Goal: Task Accomplishment & Management: Complete application form

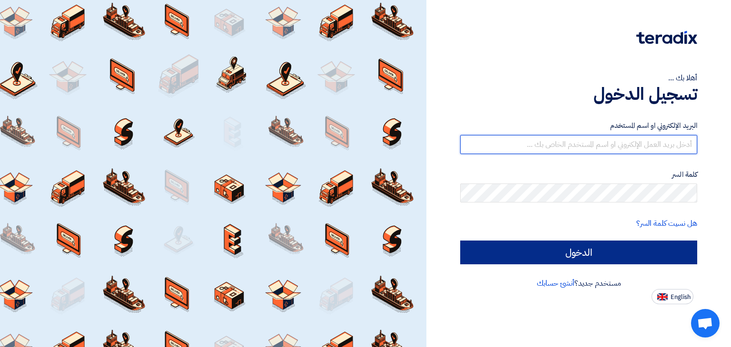
type input "[EMAIL_ADDRESS][DOMAIN_NAME]"
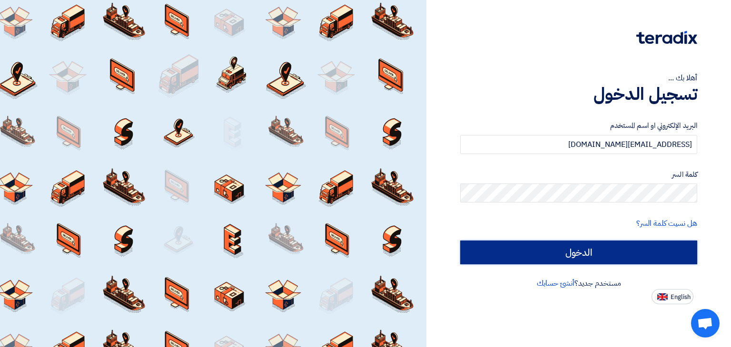
click at [583, 250] on input "الدخول" at bounding box center [578, 253] width 237 height 24
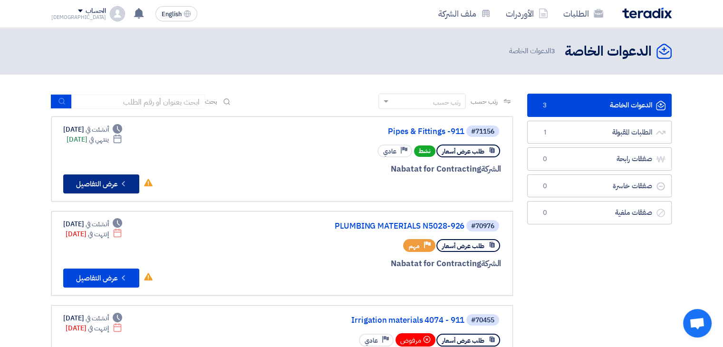
click at [105, 185] on button "Check details عرض التفاصيل" at bounding box center [101, 184] width 76 height 19
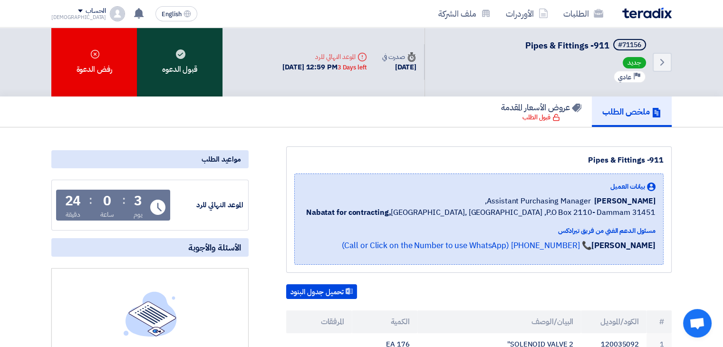
click at [188, 54] on div "قبول الدعوه" at bounding box center [180, 62] width 86 height 69
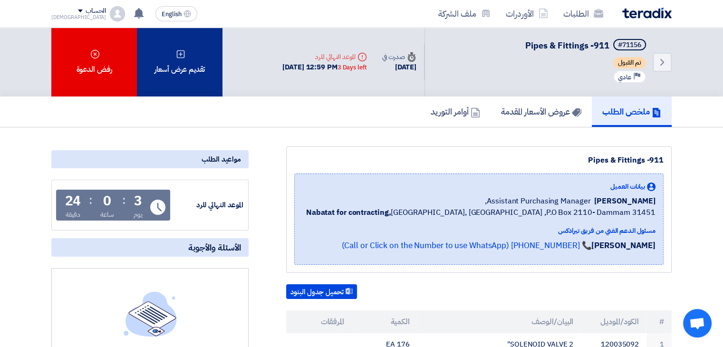
click at [179, 53] on use at bounding box center [181, 54] width 8 height 8
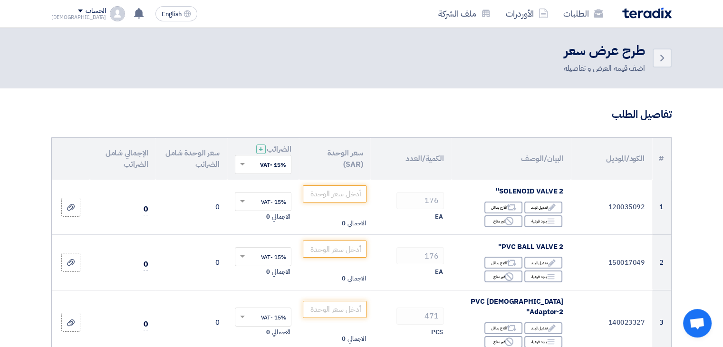
scroll to position [48, 0]
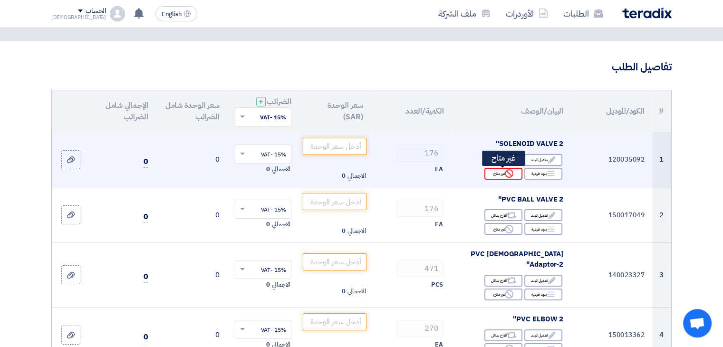
click at [491, 175] on div "Reject غير متاح" at bounding box center [504, 174] width 38 height 12
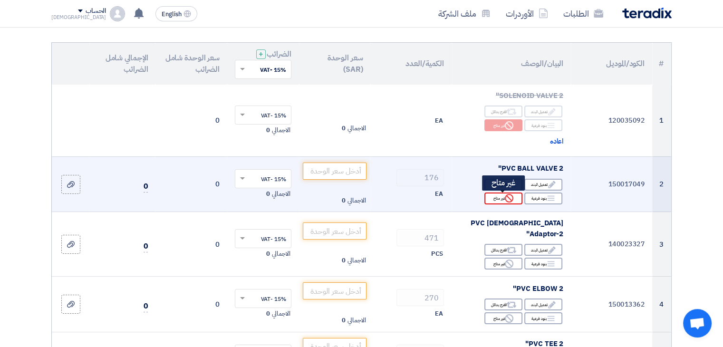
click at [492, 198] on div "Reject غير متاح" at bounding box center [504, 199] width 38 height 12
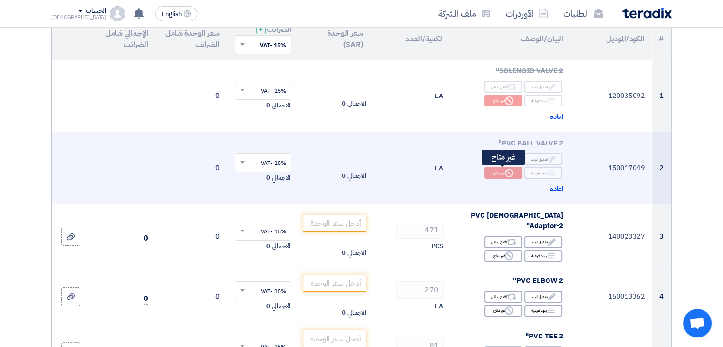
scroll to position [143, 0]
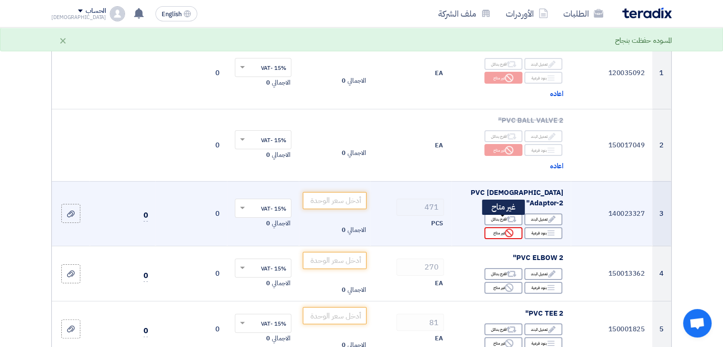
click at [498, 227] on div "Reject غير متاح" at bounding box center [504, 233] width 38 height 12
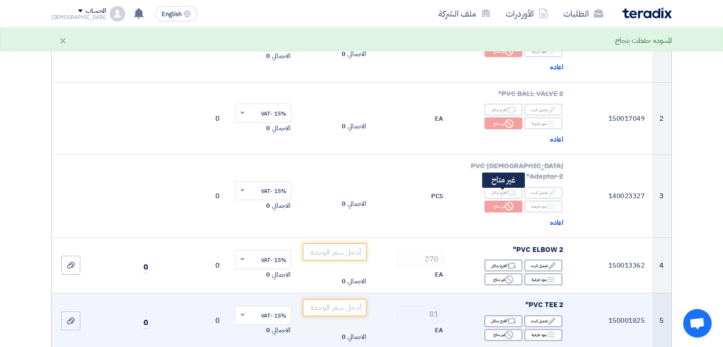
scroll to position [238, 0]
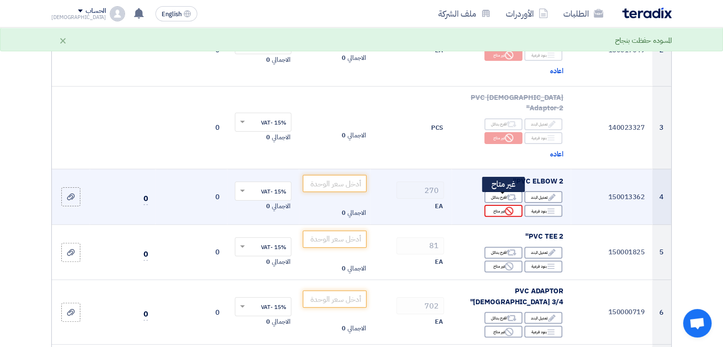
click at [491, 205] on div "Reject غير متاح" at bounding box center [504, 211] width 38 height 12
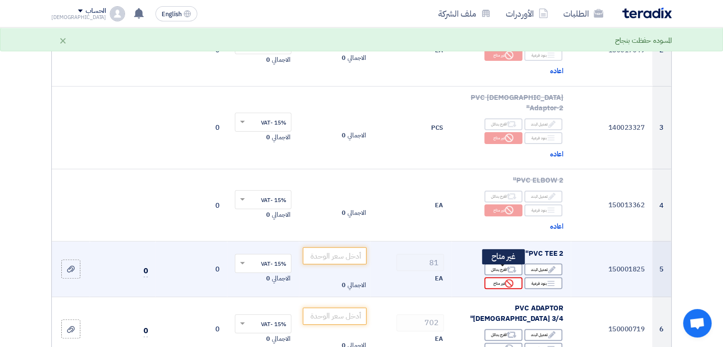
click at [496, 277] on div "Reject غير متاح" at bounding box center [504, 283] width 38 height 12
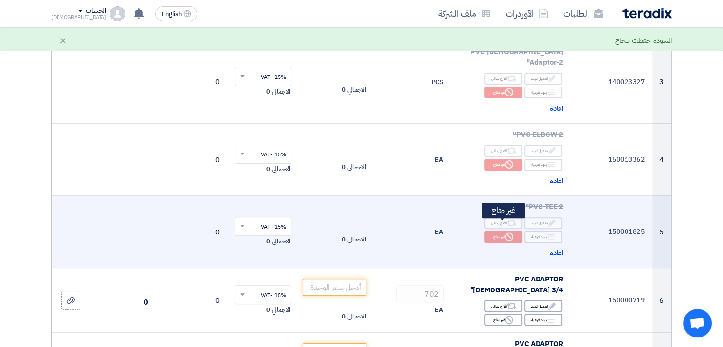
scroll to position [333, 0]
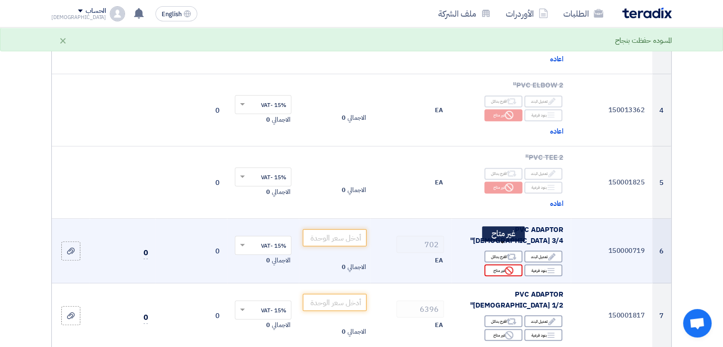
click at [497, 264] on div "Reject غير متاح" at bounding box center [504, 270] width 38 height 12
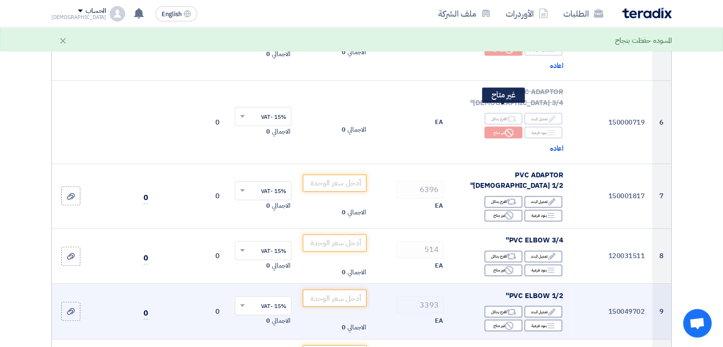
scroll to position [476, 0]
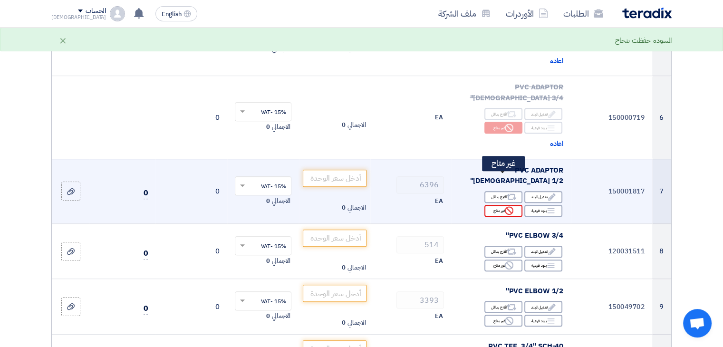
click at [501, 205] on div "Reject غير متاح" at bounding box center [504, 211] width 38 height 12
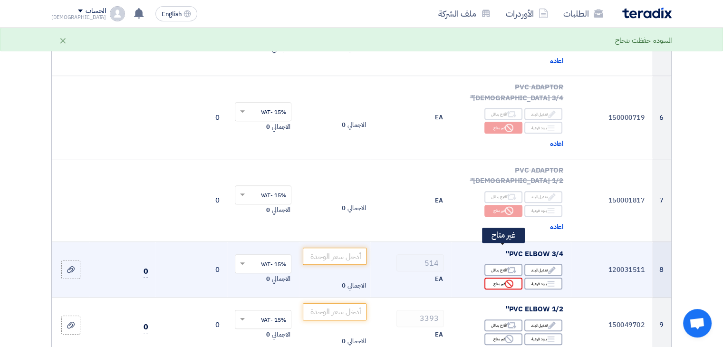
click at [500, 278] on div "Reject غير متاح" at bounding box center [504, 284] width 38 height 12
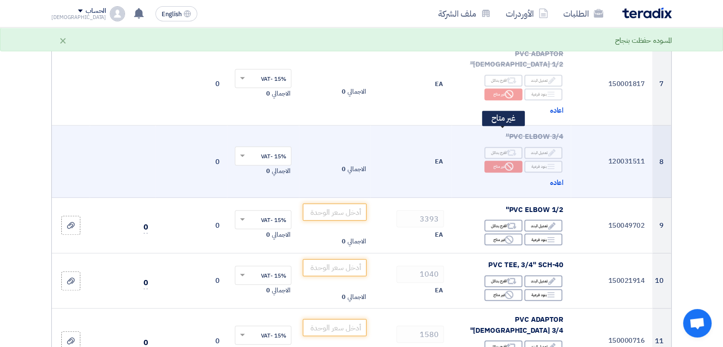
scroll to position [618, 0]
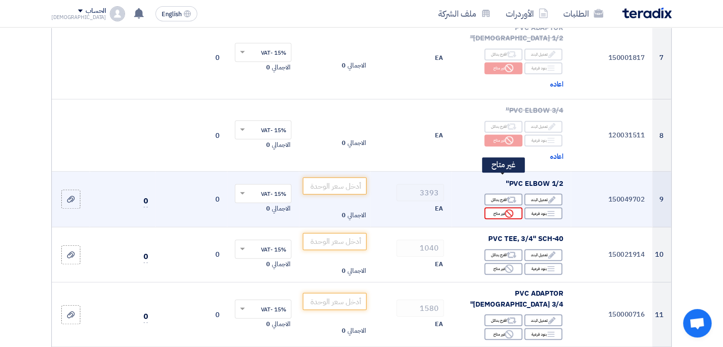
click at [495, 207] on div "Reject غير متاح" at bounding box center [504, 213] width 38 height 12
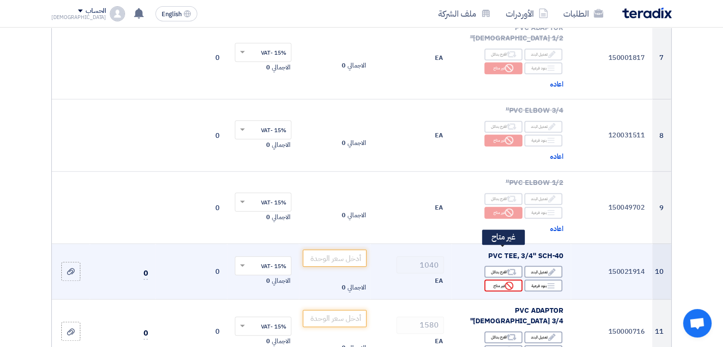
click at [497, 280] on div "Reject غير متاح" at bounding box center [504, 286] width 38 height 12
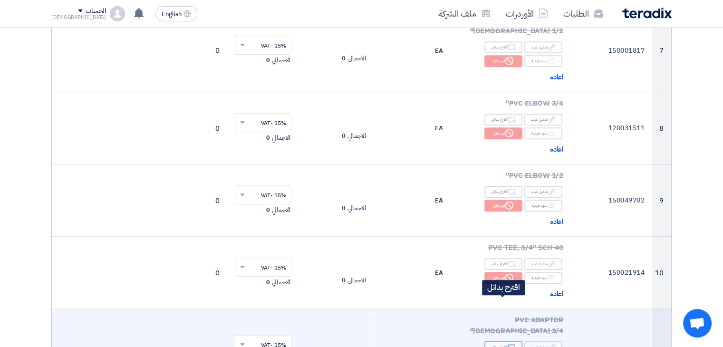
scroll to position [809, 0]
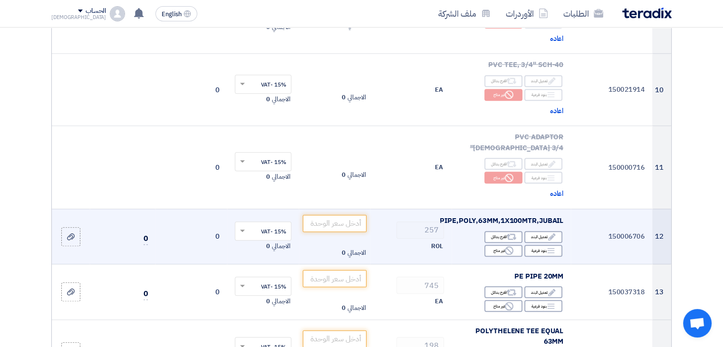
click at [331, 209] on td "الاجمالي 0" at bounding box center [335, 237] width 72 height 56
click at [331, 215] on input "number" at bounding box center [335, 223] width 64 height 17
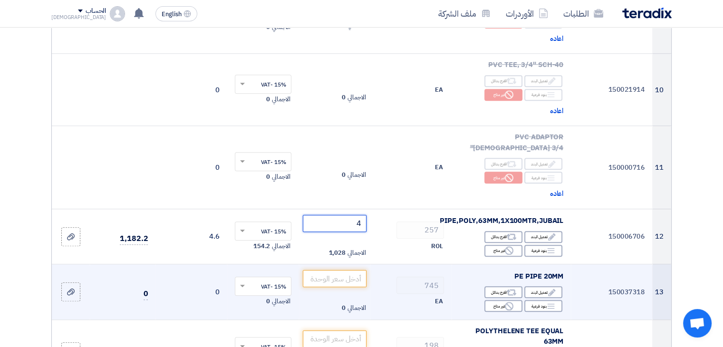
scroll to position [856, 0]
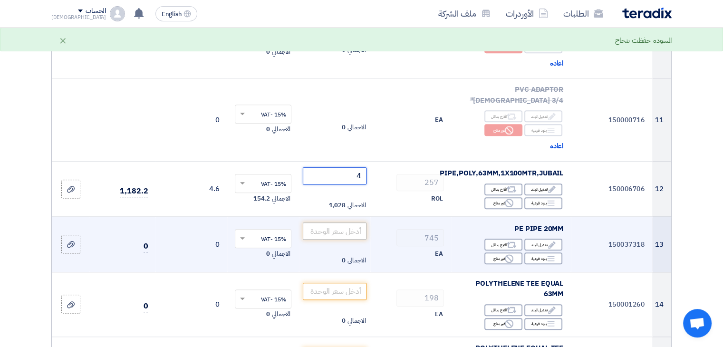
type input "4"
click at [344, 223] on input "number" at bounding box center [335, 231] width 64 height 17
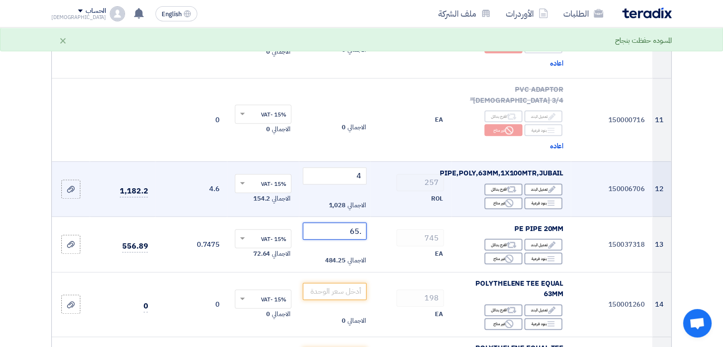
drag, startPoint x: 424, startPoint y: 174, endPoint x: 434, endPoint y: 171, distance: 9.9
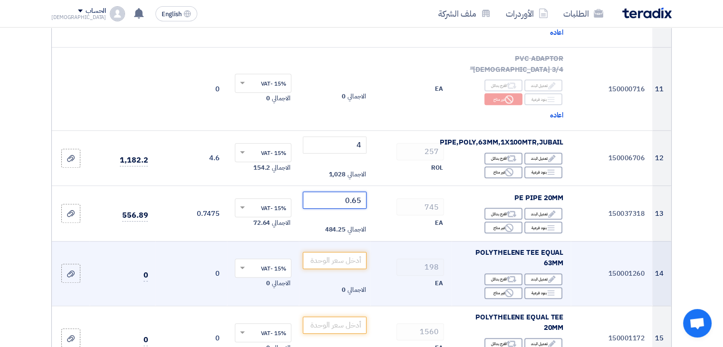
scroll to position [904, 0]
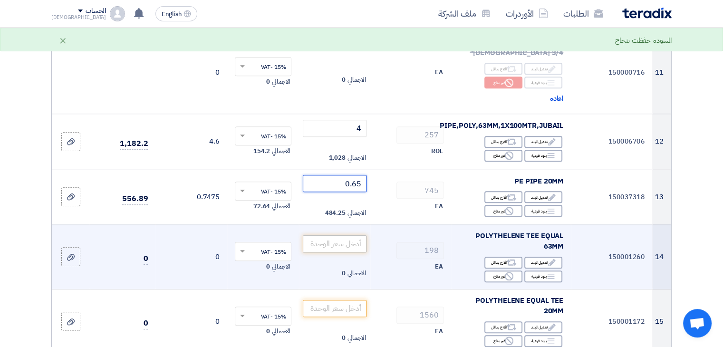
type input "0.65"
click at [344, 235] on input "number" at bounding box center [335, 243] width 64 height 17
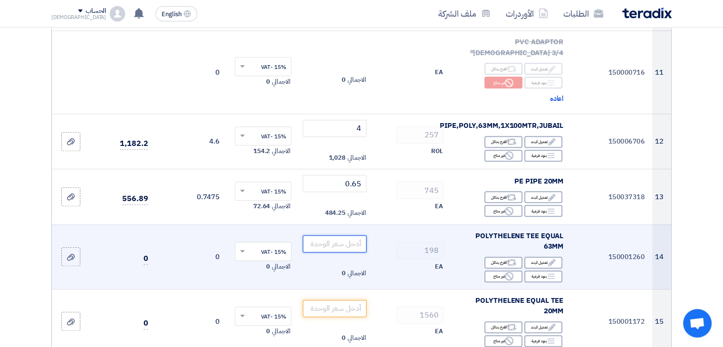
click at [344, 235] on input "number" at bounding box center [335, 243] width 64 height 17
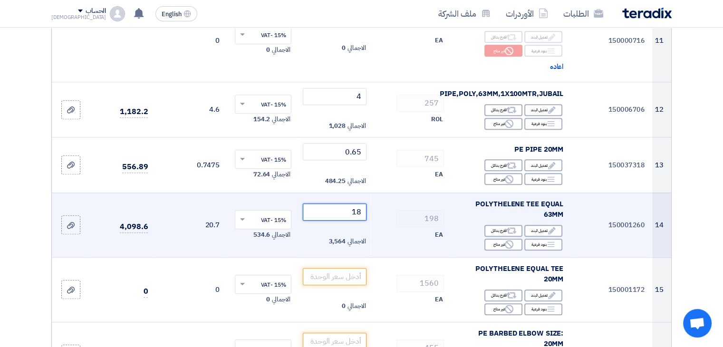
scroll to position [951, 0]
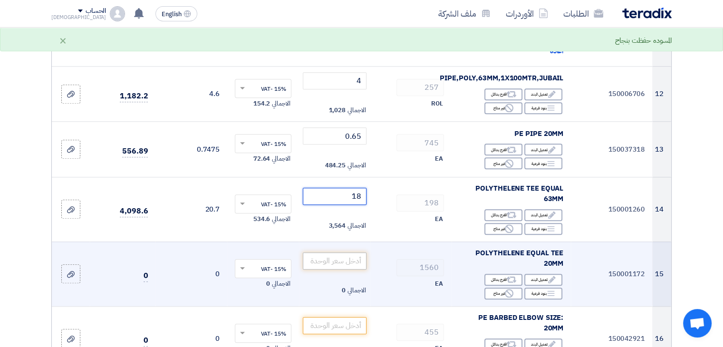
type input "18"
click at [343, 253] on input "number" at bounding box center [335, 261] width 64 height 17
type input ".6"
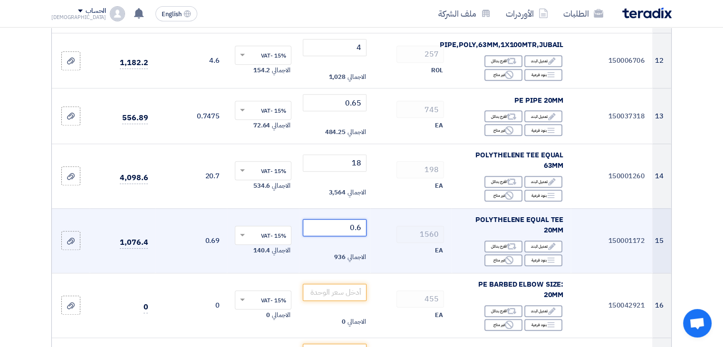
scroll to position [999, 0]
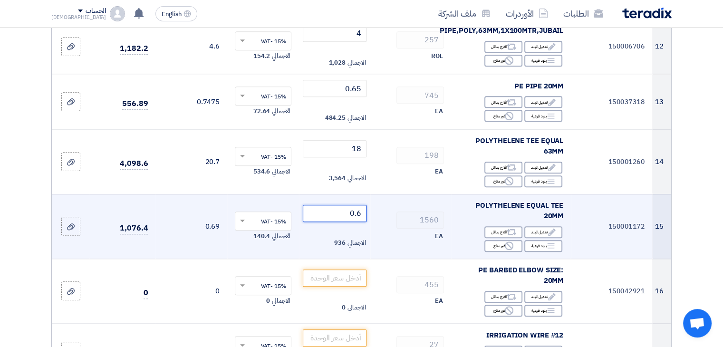
drag, startPoint x: 340, startPoint y: 165, endPoint x: 375, endPoint y: 168, distance: 34.9
click at [375, 194] on tr "15 150001172 POLYTHELENE EQUAL TEE 20MM Edit تعديل البند Alternative اقترح بدائ…" at bounding box center [362, 226] width 620 height 65
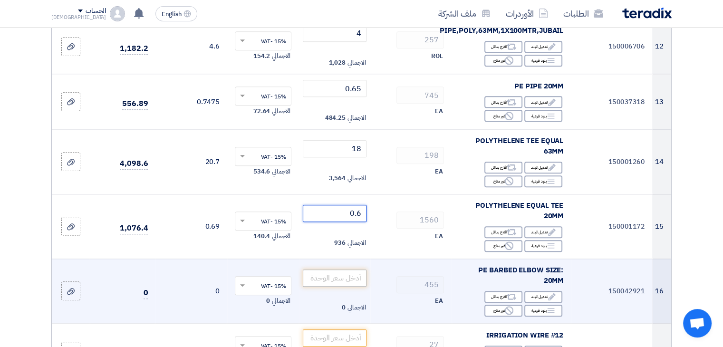
type input "0.6"
click at [339, 270] on input "number" at bounding box center [335, 278] width 64 height 17
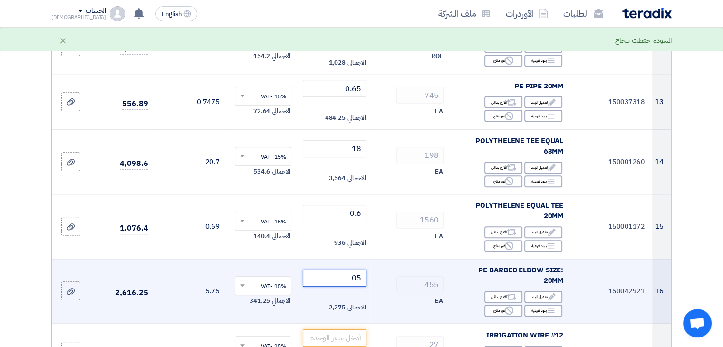
type input "0"
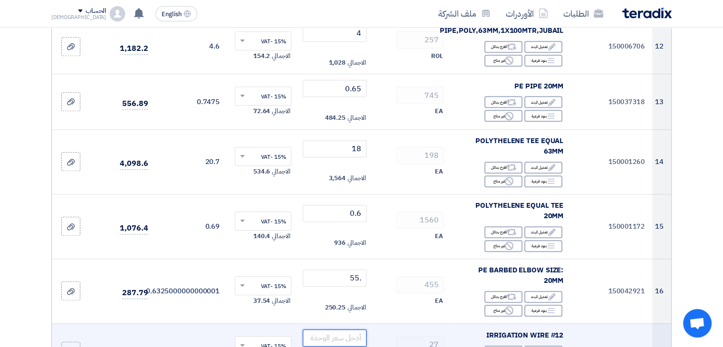
click at [350, 330] on input "number" at bounding box center [335, 338] width 64 height 17
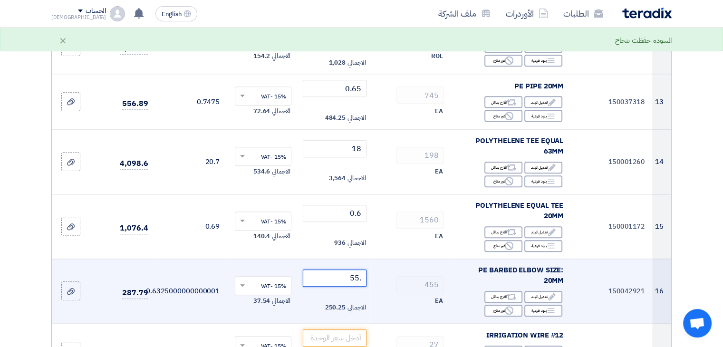
drag, startPoint x: 337, startPoint y: 230, endPoint x: 432, endPoint y: 219, distance: 95.7
click at [431, 259] on tr "16 150042921 PE BARBED ELBOW SIZE: 20MM Edit تعديل البند Alternative اقترح بدائ…" at bounding box center [362, 291] width 620 height 65
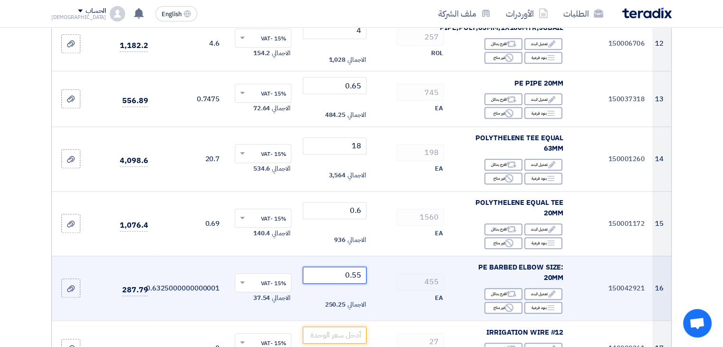
scroll to position [1094, 0]
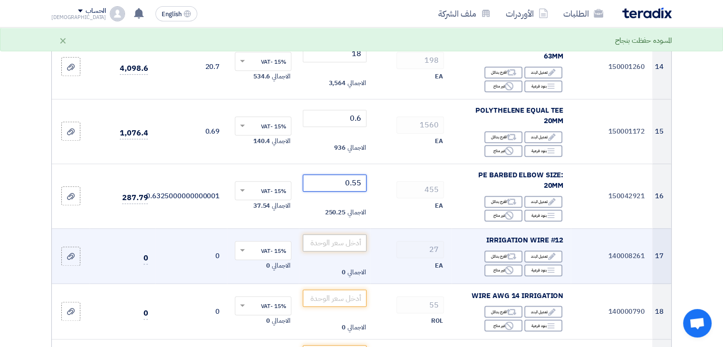
type input "0.55"
click at [340, 234] on input "number" at bounding box center [335, 242] width 64 height 17
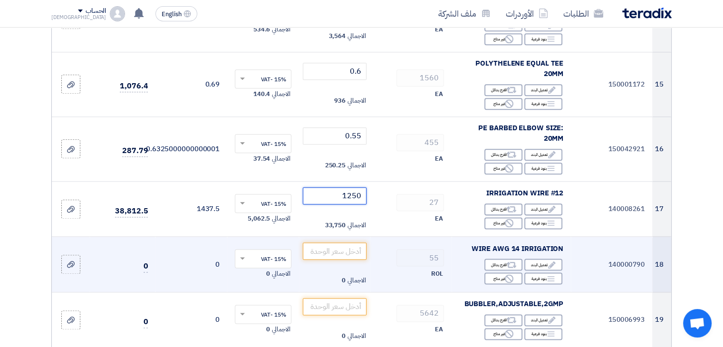
scroll to position [1141, 0]
type input "1250"
click at [343, 242] on input "number" at bounding box center [335, 250] width 64 height 17
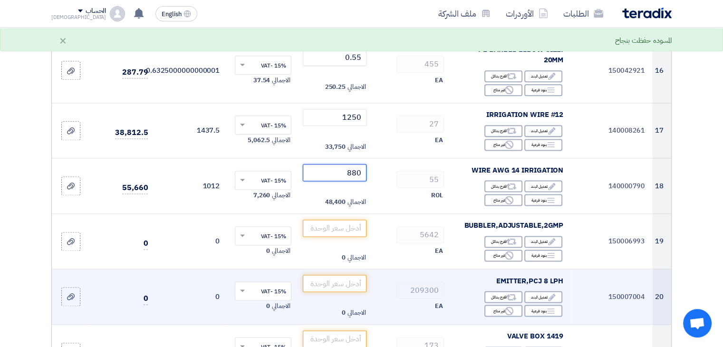
scroll to position [1237, 0]
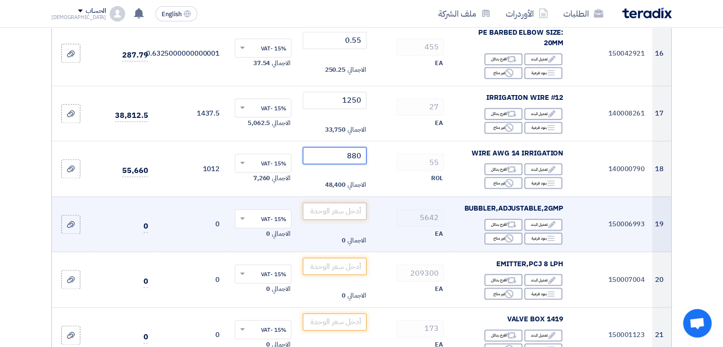
type input "880"
click at [344, 203] on input "number" at bounding box center [335, 211] width 64 height 17
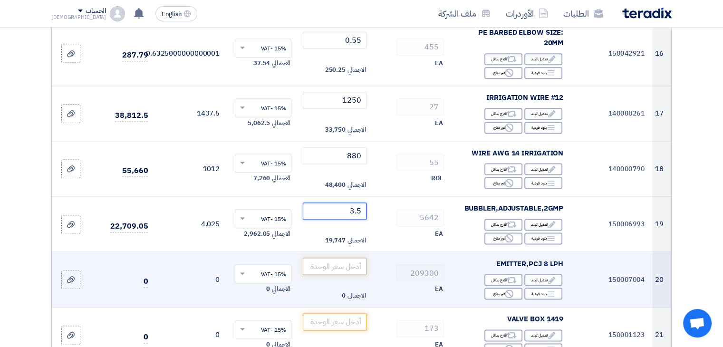
type input "3.5"
click at [346, 258] on input "number" at bounding box center [335, 266] width 64 height 17
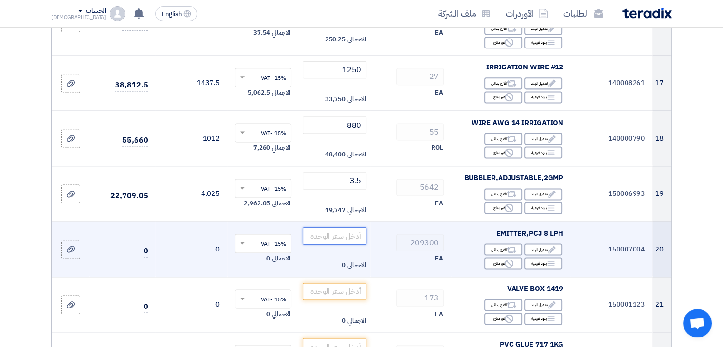
scroll to position [1284, 0]
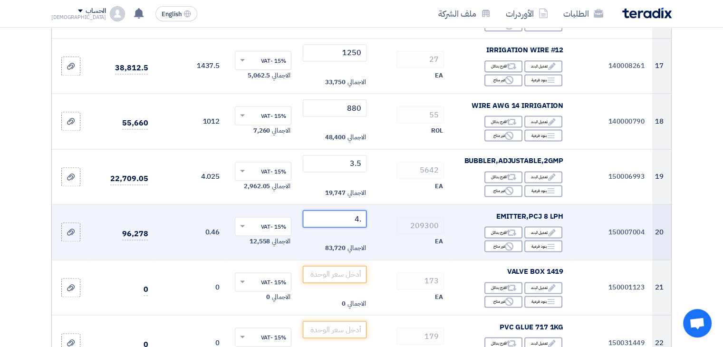
drag, startPoint x: 356, startPoint y: 173, endPoint x: 408, endPoint y: 171, distance: 51.9
click at [408, 205] on tr "20 150007004 EMITTER,PCJ 8 LPH Edit تعديل البند Alternative اقترح بدائل Breakdo…" at bounding box center [362, 233] width 620 height 56
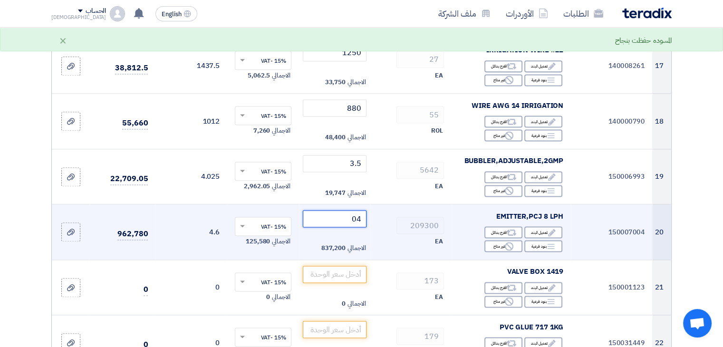
type input "0"
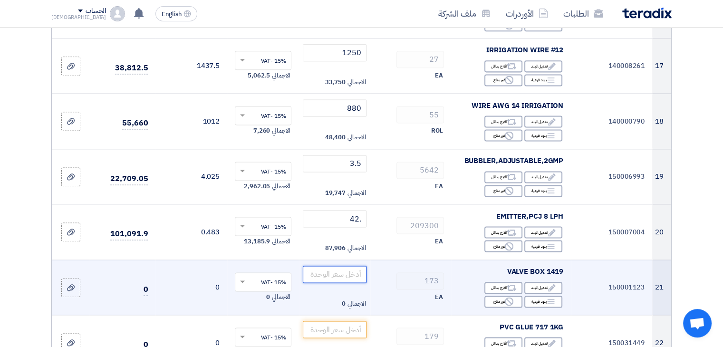
click at [342, 266] on input "number" at bounding box center [335, 274] width 64 height 17
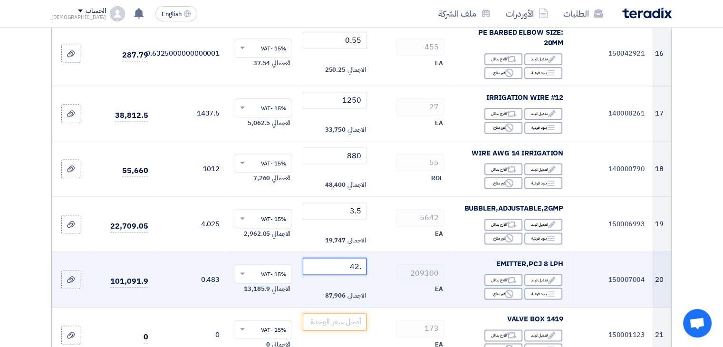
click at [362, 258] on input ".42" at bounding box center [335, 266] width 64 height 17
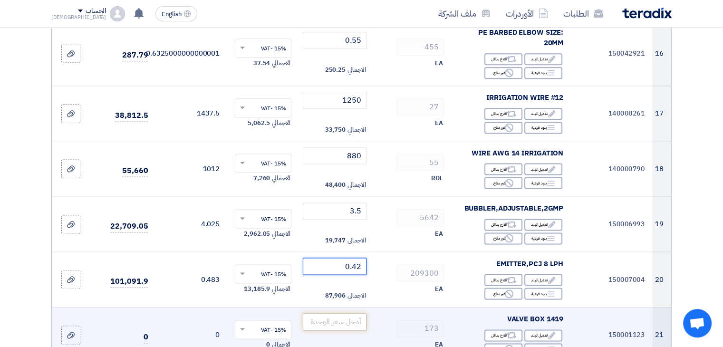
type input "0.42"
click at [346, 313] on input "number" at bounding box center [335, 321] width 64 height 17
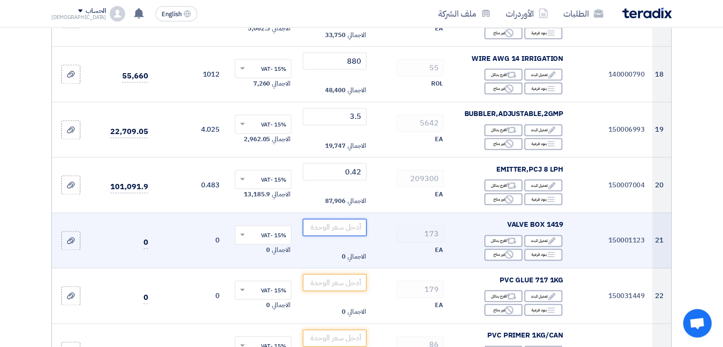
scroll to position [1332, 0]
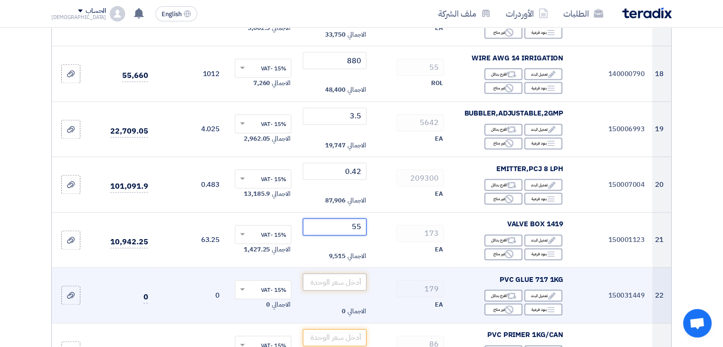
type input "55"
click at [352, 273] on input "number" at bounding box center [335, 281] width 64 height 17
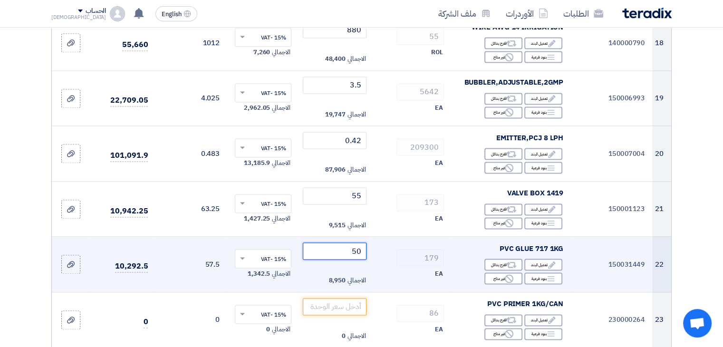
scroll to position [1379, 0]
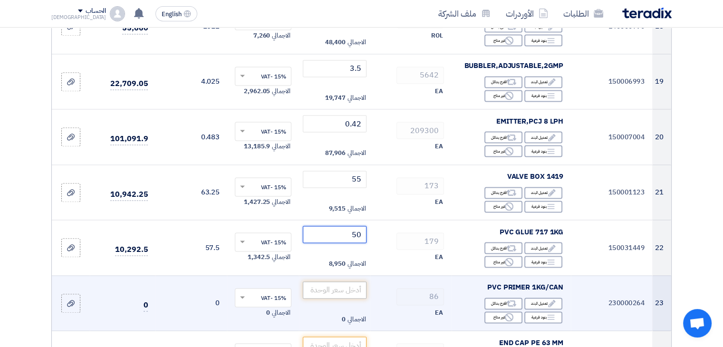
type input "50"
click at [344, 282] on input "number" at bounding box center [335, 290] width 64 height 17
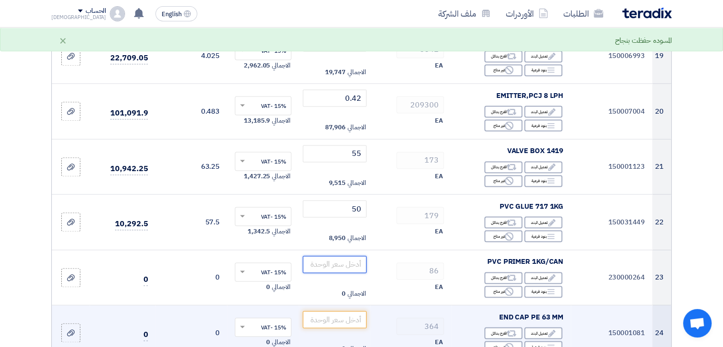
scroll to position [1427, 0]
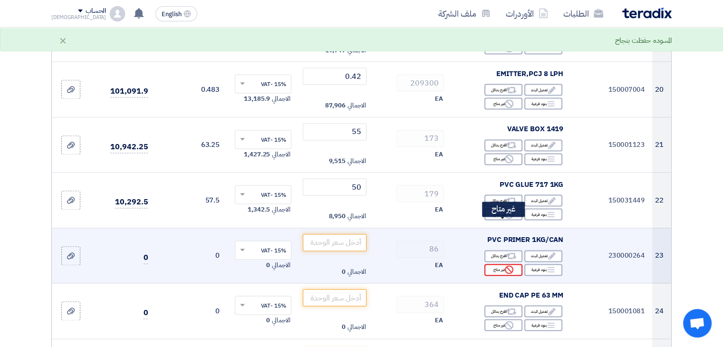
click at [504, 264] on div "Reject غير متاح" at bounding box center [504, 270] width 38 height 12
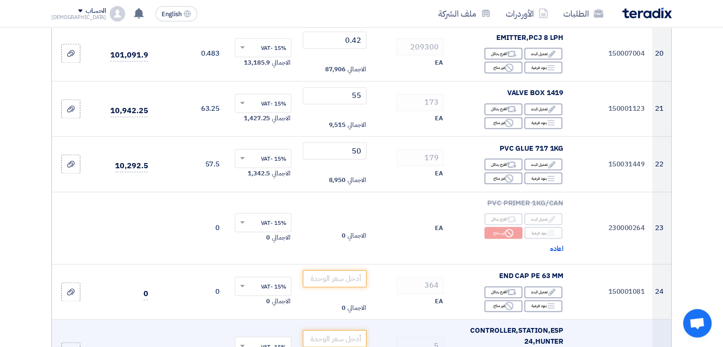
scroll to position [1522, 0]
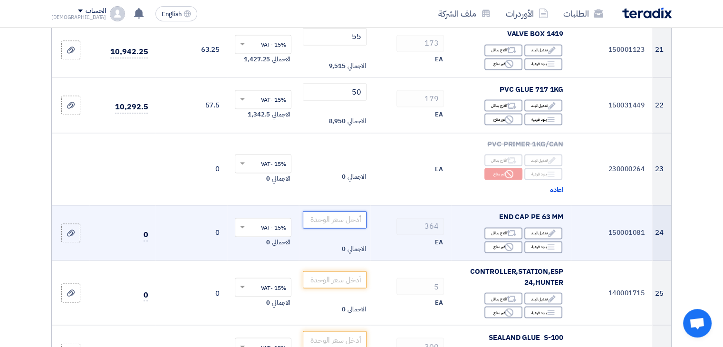
click at [341, 211] on input "number" at bounding box center [335, 219] width 64 height 17
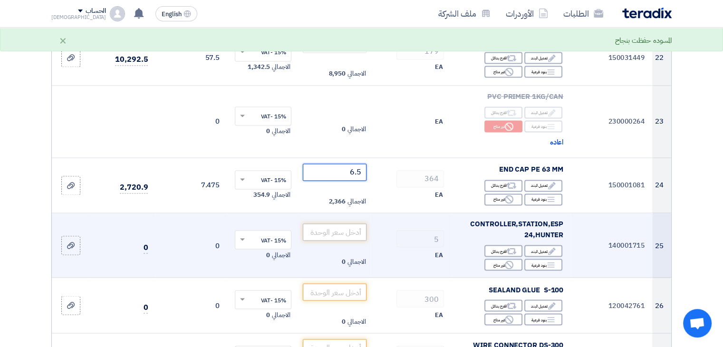
type input "6.5"
click at [335, 224] on input "number" at bounding box center [335, 232] width 64 height 17
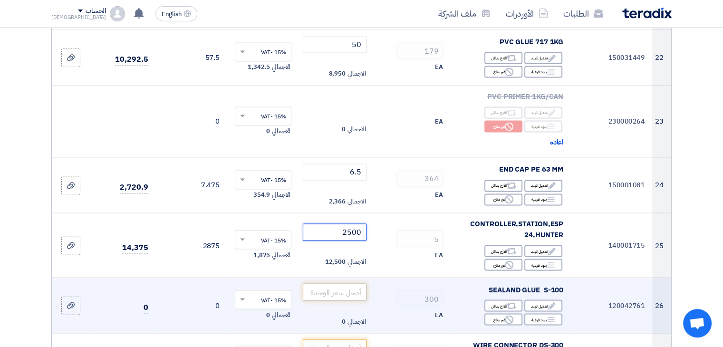
type input "2500"
click at [340, 283] on input "number" at bounding box center [335, 291] width 64 height 17
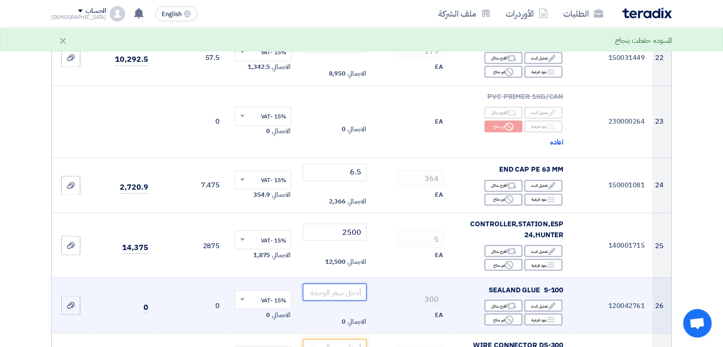
scroll to position [1617, 0]
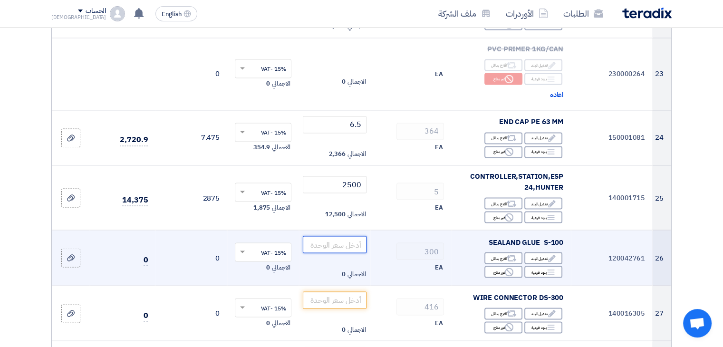
click at [350, 236] on input "number" at bounding box center [335, 244] width 64 height 17
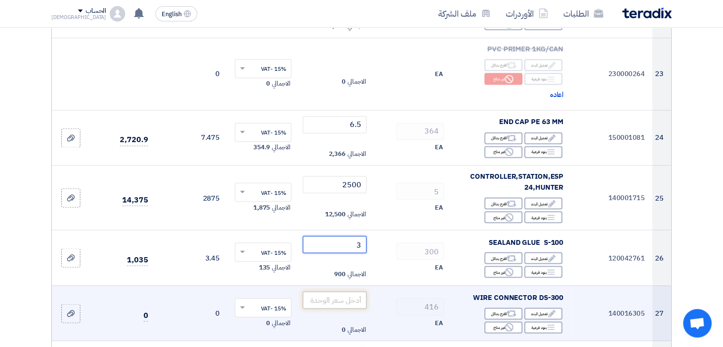
type input "3"
click at [349, 292] on input "number" at bounding box center [335, 300] width 64 height 17
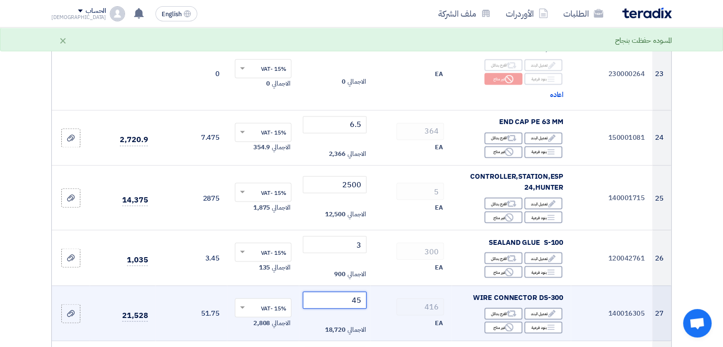
drag, startPoint x: 348, startPoint y: 254, endPoint x: 397, endPoint y: 248, distance: 49.8
click at [397, 285] on tr "27 140016305 WIRE CONNECTOR DS-300 Edit تعديل البند Alternative اقترح بدائل Bre…" at bounding box center [362, 313] width 620 height 56
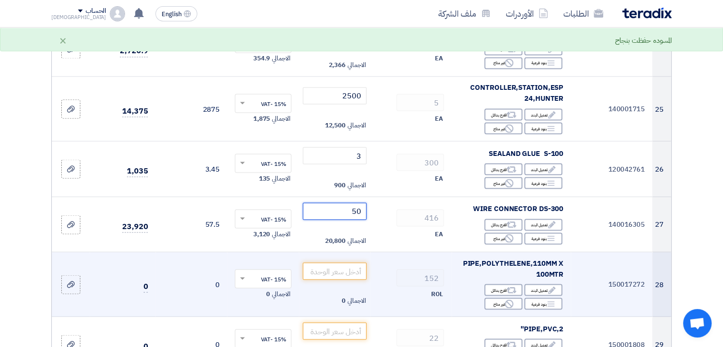
scroll to position [1712, 0]
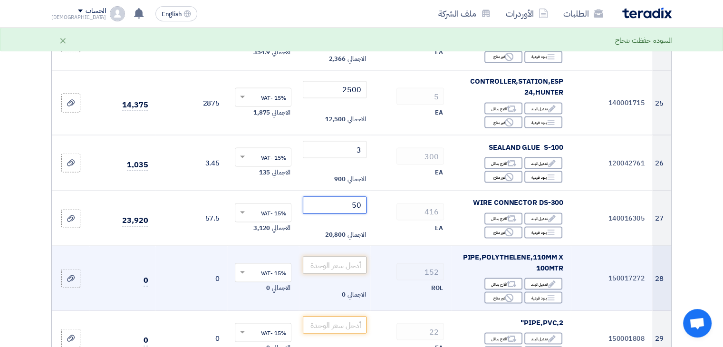
type input "50"
click at [341, 256] on input "number" at bounding box center [335, 264] width 64 height 17
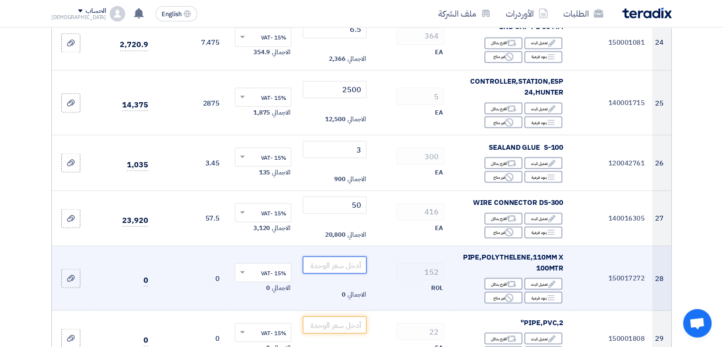
click at [331, 256] on input "number" at bounding box center [335, 264] width 64 height 17
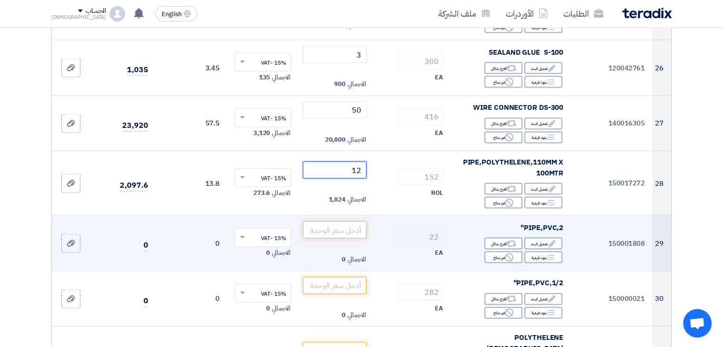
type input "12"
click at [344, 221] on input "number" at bounding box center [335, 229] width 64 height 17
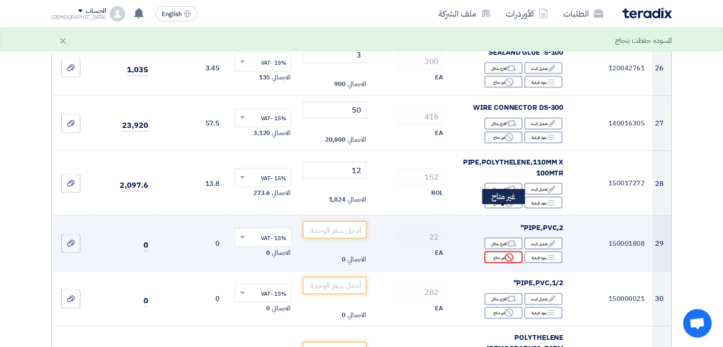
click at [498, 251] on div "Reject غير متاح" at bounding box center [504, 257] width 38 height 12
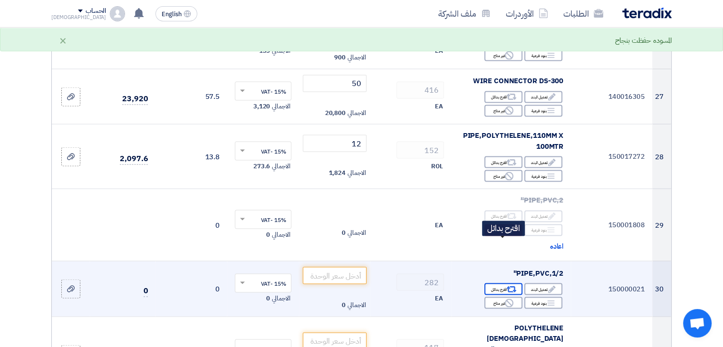
scroll to position [1855, 0]
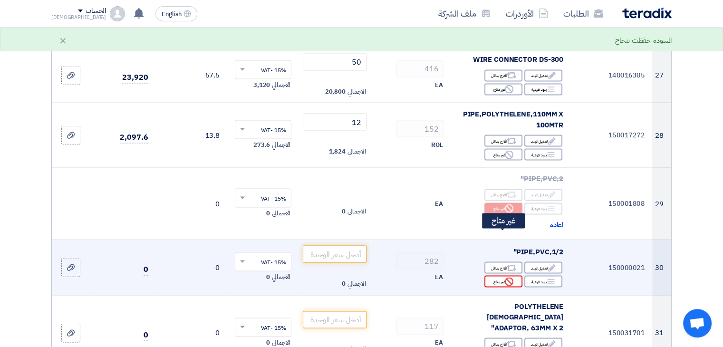
click at [493, 276] on div "Reject غير متاح" at bounding box center [504, 282] width 38 height 12
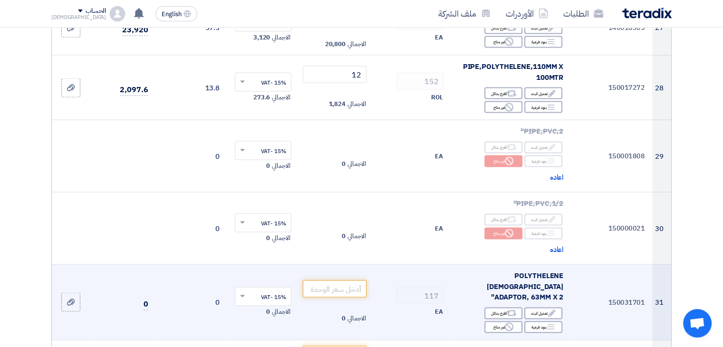
scroll to position [1950, 0]
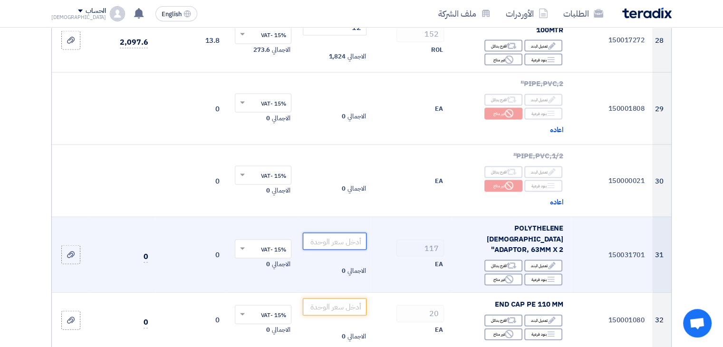
click at [337, 233] on input "number" at bounding box center [335, 241] width 64 height 17
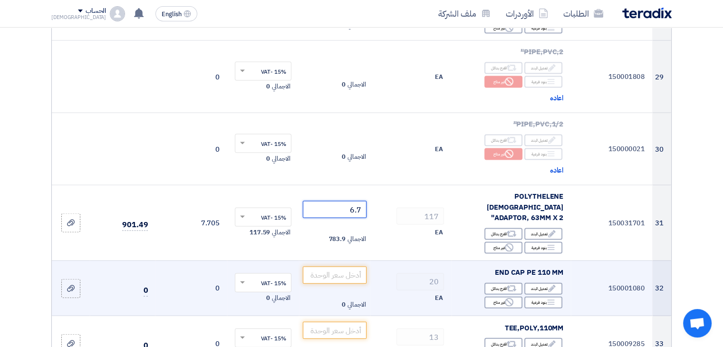
scroll to position [1998, 0]
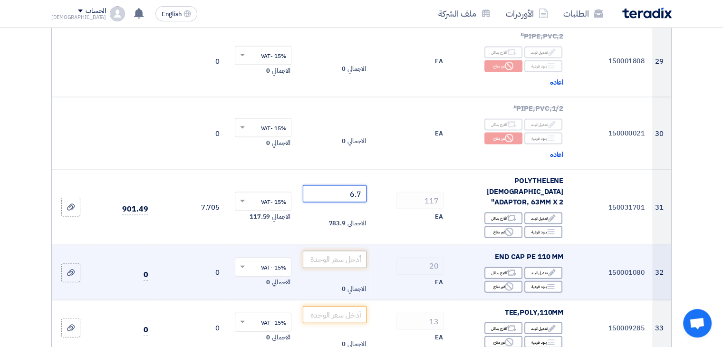
type input "6.7"
click at [340, 251] on input "number" at bounding box center [335, 259] width 64 height 17
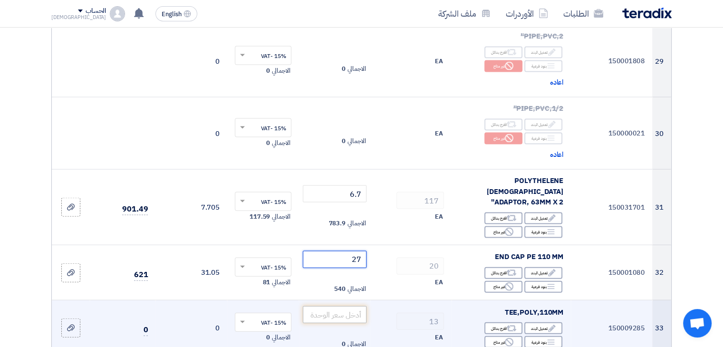
type input "27"
click at [346, 306] on input "number" at bounding box center [335, 314] width 64 height 17
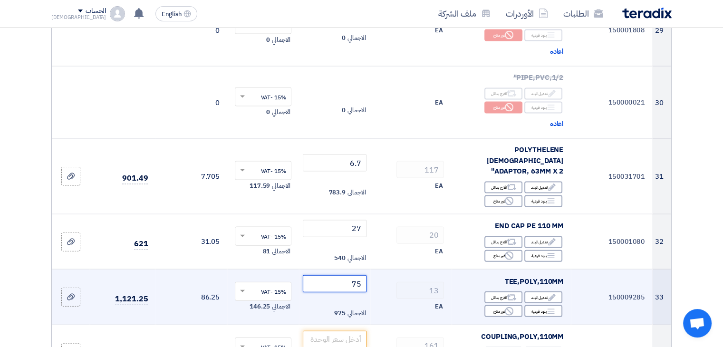
scroll to position [2045, 0]
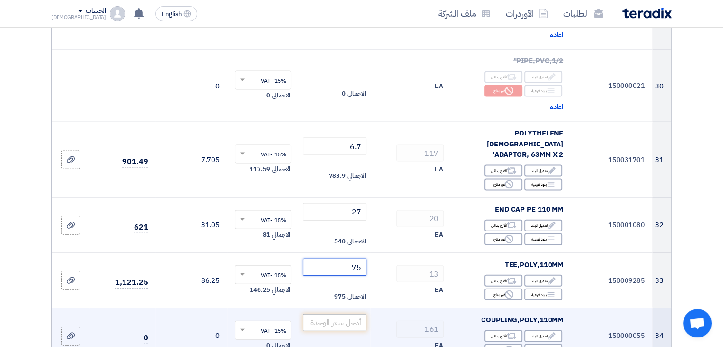
type input "75"
click at [348, 314] on input "number" at bounding box center [335, 322] width 64 height 17
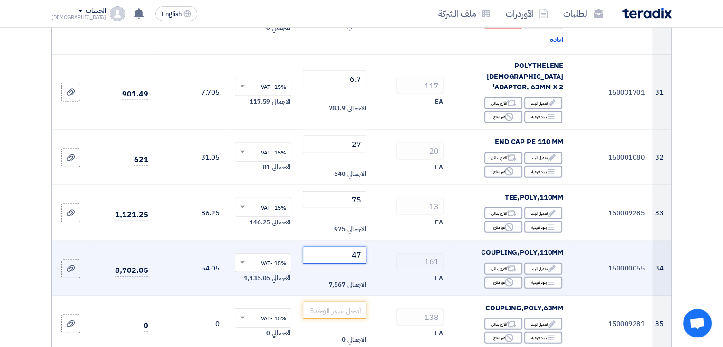
scroll to position [2140, 0]
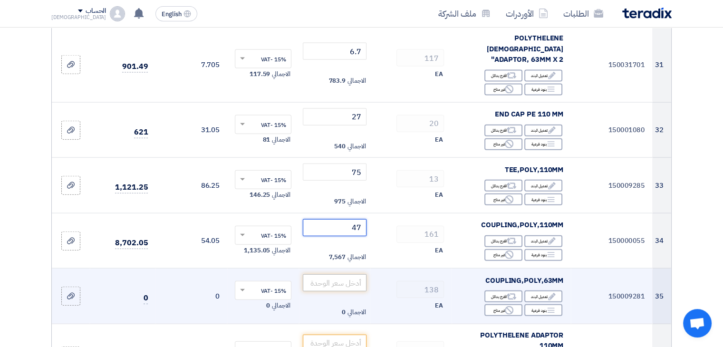
type input "47"
click at [345, 274] on input "number" at bounding box center [335, 282] width 64 height 17
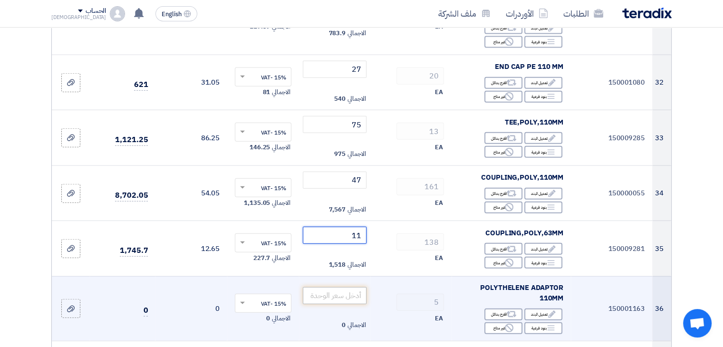
type input "11"
click at [352, 287] on input "number" at bounding box center [335, 295] width 64 height 17
click at [342, 287] on input "number" at bounding box center [335, 295] width 64 height 17
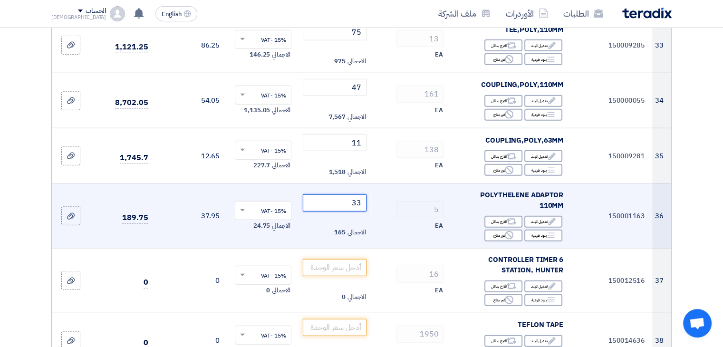
scroll to position [2283, 0]
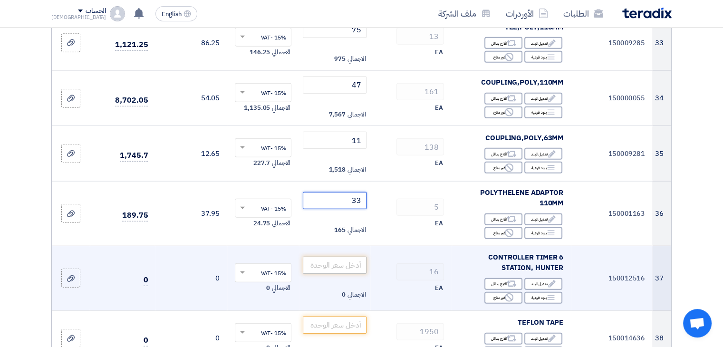
type input "33"
click at [348, 257] on input "number" at bounding box center [335, 265] width 64 height 17
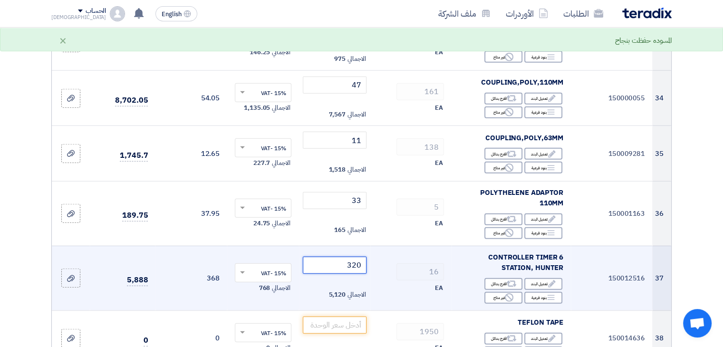
drag, startPoint x: 345, startPoint y: 207, endPoint x: 387, endPoint y: 208, distance: 42.3
click at [388, 246] on tr "37 150012516 CONTROLLER TIMER 6 STATION, HUNTER Edit تعديل البند Alternative اق…" at bounding box center [362, 278] width 620 height 65
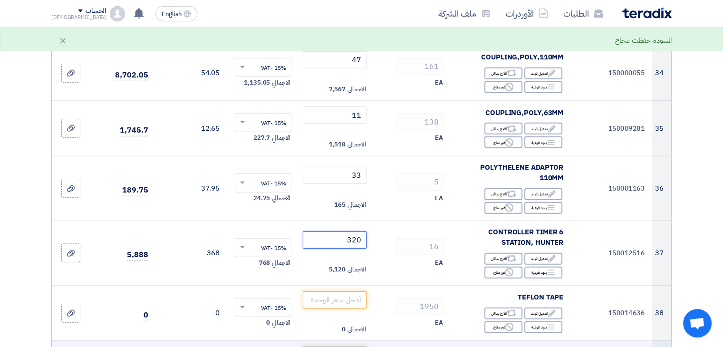
scroll to position [2330, 0]
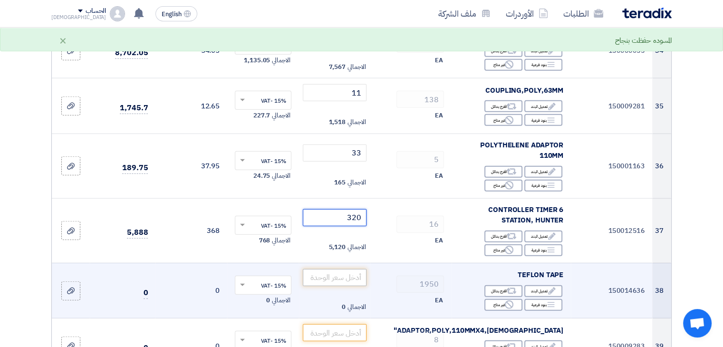
type input "320"
click at [344, 269] on input "number" at bounding box center [335, 277] width 64 height 17
click at [380, 263] on tr "38 150014636 TEFLON TAPE Edit تعديل البند Alternative اقترح بدائل Breakdown Rej…" at bounding box center [362, 291] width 620 height 56
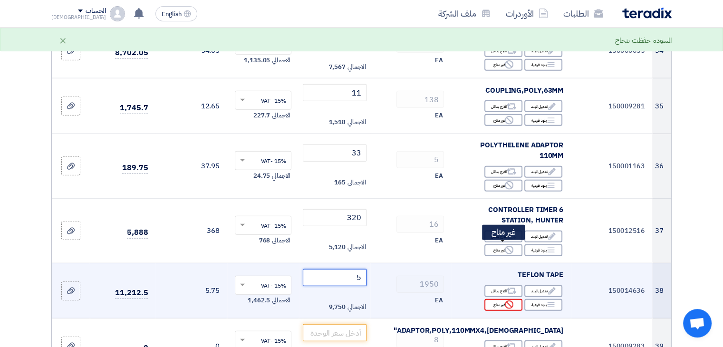
type input "5"
click at [497, 299] on div "Reject غير متاح" at bounding box center [504, 305] width 38 height 12
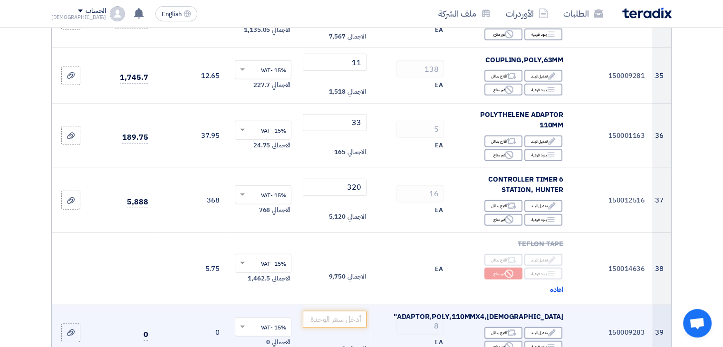
scroll to position [2378, 0]
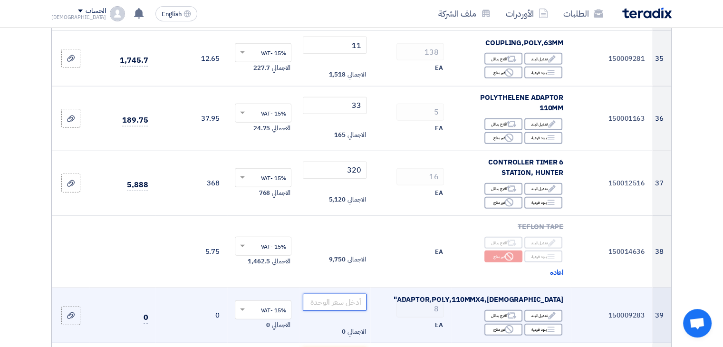
click at [339, 294] on input "number" at bounding box center [335, 302] width 64 height 17
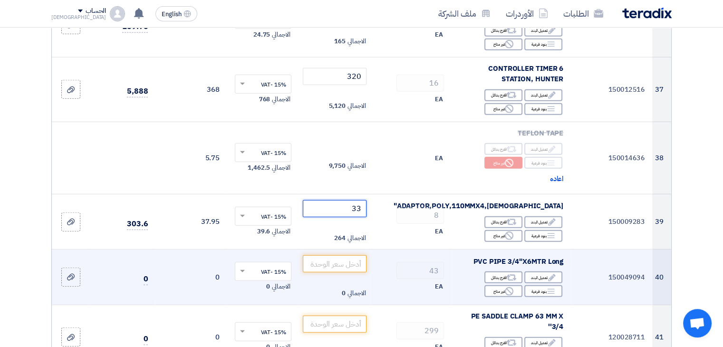
scroll to position [2473, 0]
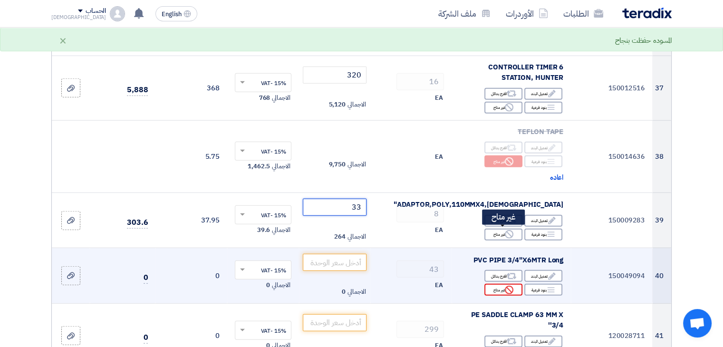
type input "33"
click at [494, 284] on div "Reject غير متاح" at bounding box center [504, 290] width 38 height 12
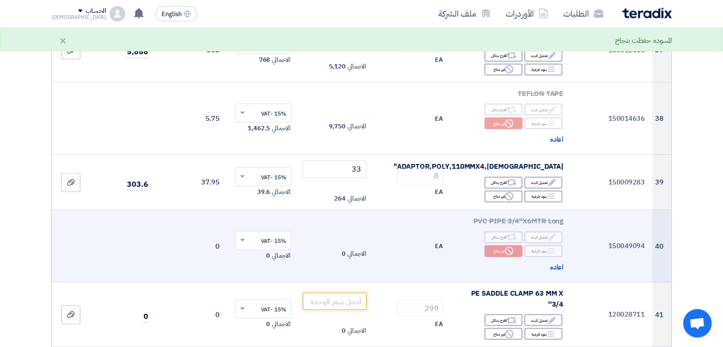
scroll to position [2568, 0]
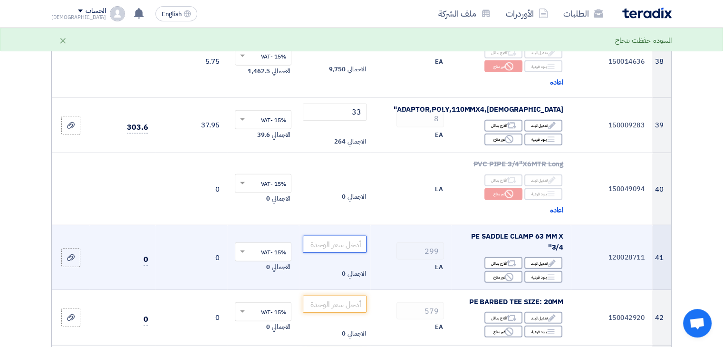
click at [340, 236] on input "number" at bounding box center [335, 244] width 64 height 17
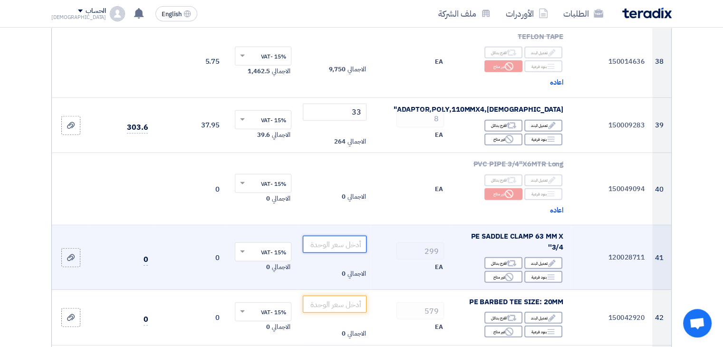
click at [331, 236] on input "number" at bounding box center [335, 244] width 64 height 17
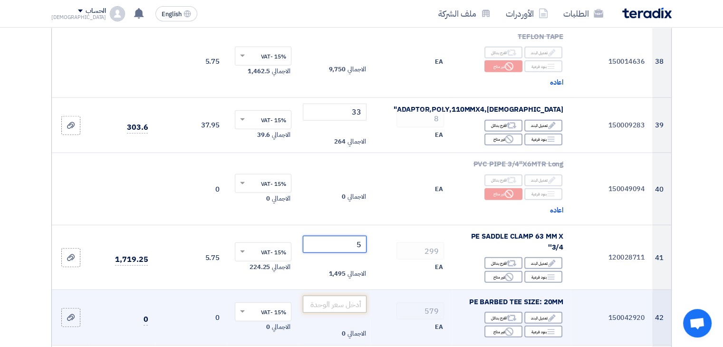
type input "5"
click at [342, 296] on input "number" at bounding box center [335, 304] width 64 height 17
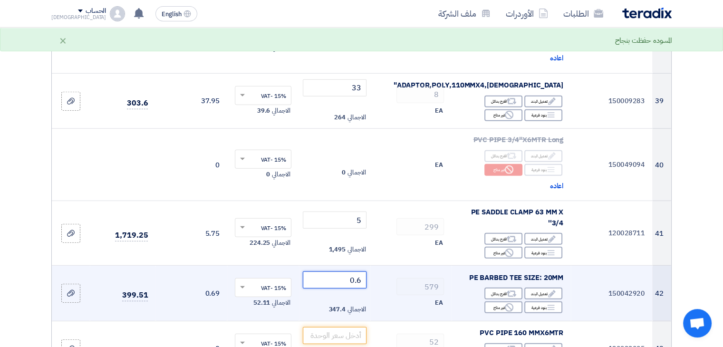
scroll to position [2616, 0]
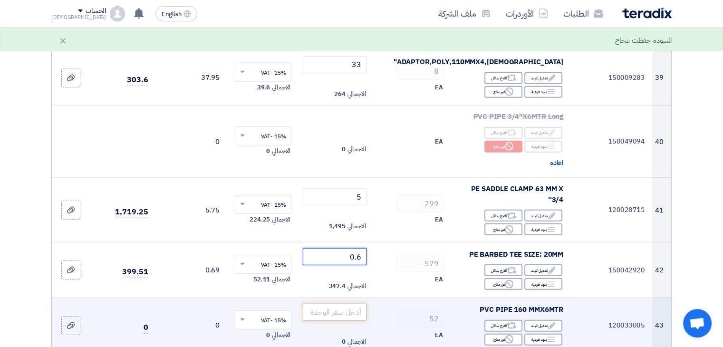
type input "0.6"
click at [350, 304] on input "number" at bounding box center [335, 312] width 64 height 17
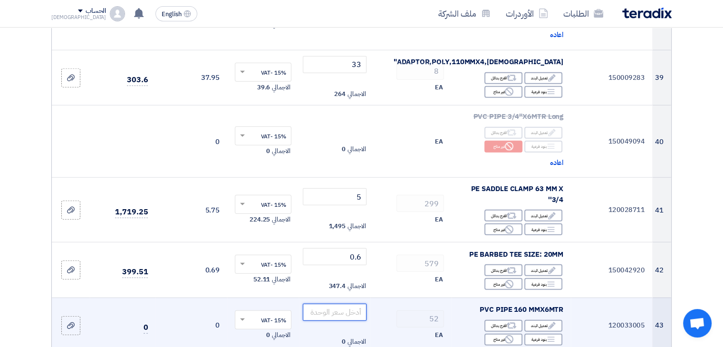
click at [350, 304] on input "number" at bounding box center [335, 312] width 64 height 17
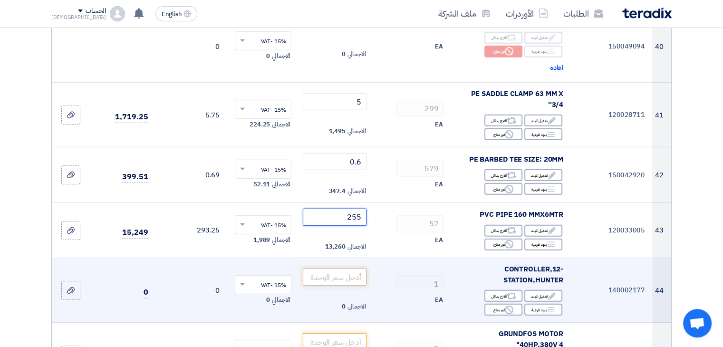
type input "255"
click at [359, 269] on input "number" at bounding box center [335, 277] width 64 height 17
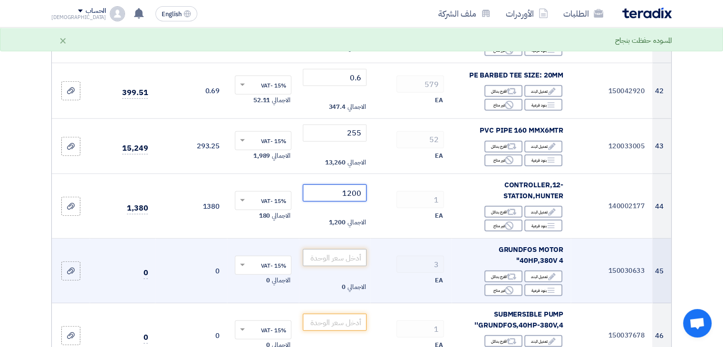
scroll to position [2806, 0]
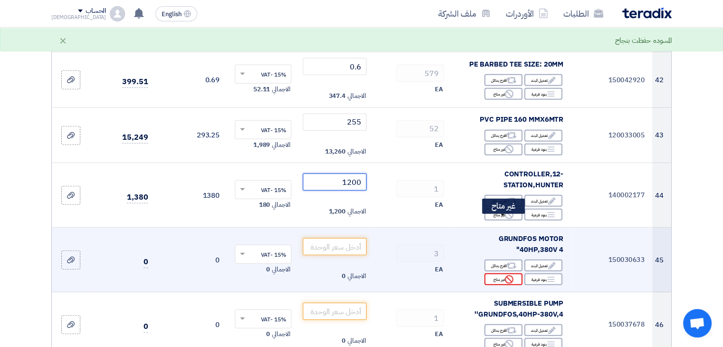
type input "1200"
click at [507, 275] on icon "Reject" at bounding box center [509, 279] width 9 height 9
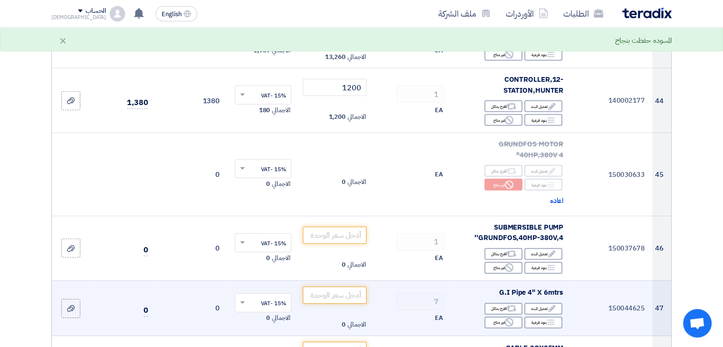
scroll to position [2901, 0]
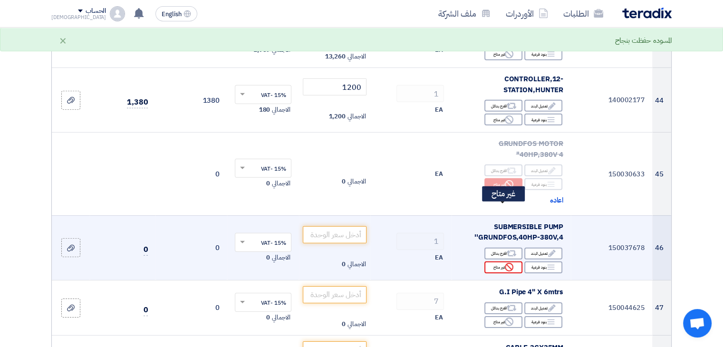
click at [504, 262] on div "Reject غير متاح" at bounding box center [504, 268] width 38 height 12
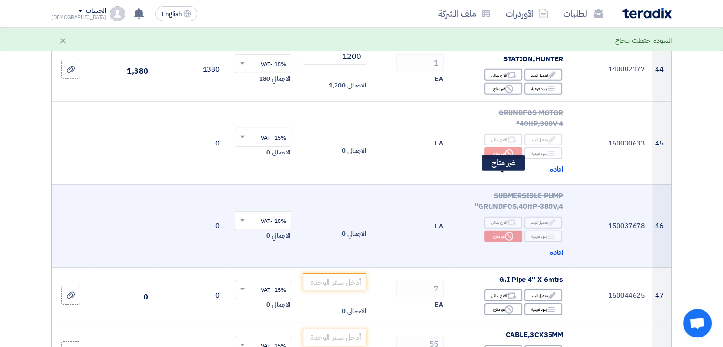
scroll to position [2949, 0]
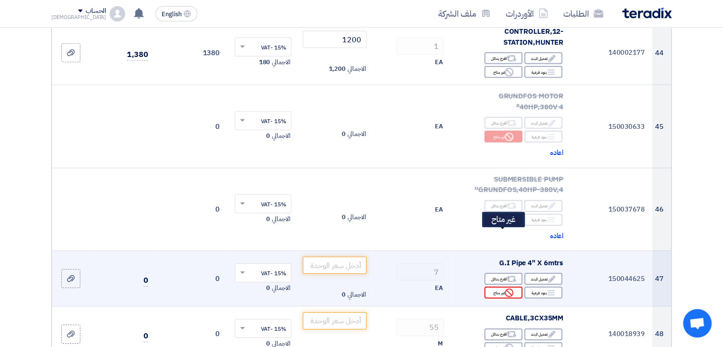
click at [502, 287] on div "Reject غير متاح" at bounding box center [504, 293] width 38 height 12
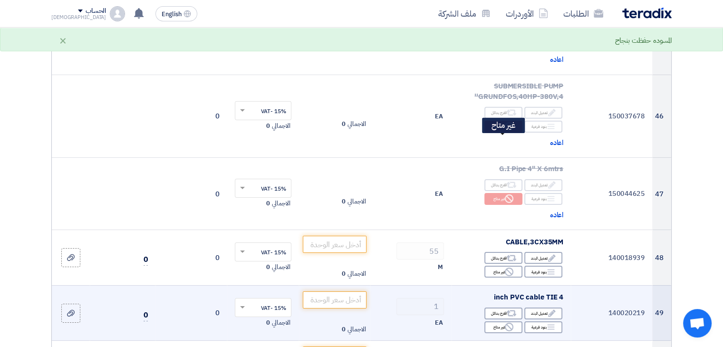
scroll to position [3044, 0]
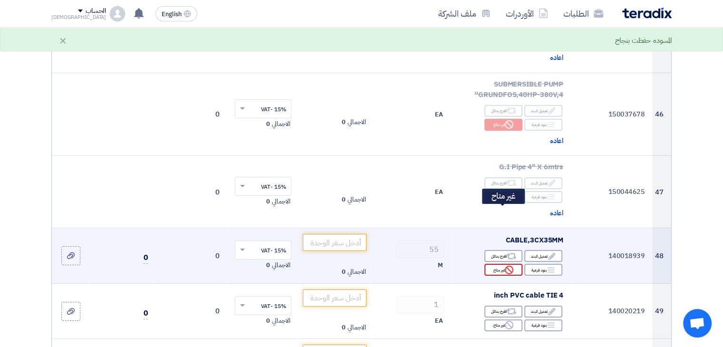
click at [505, 266] on icon "Reject" at bounding box center [509, 270] width 9 height 9
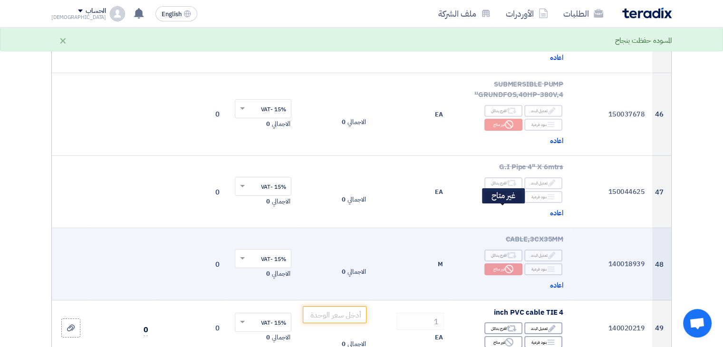
scroll to position [3139, 0]
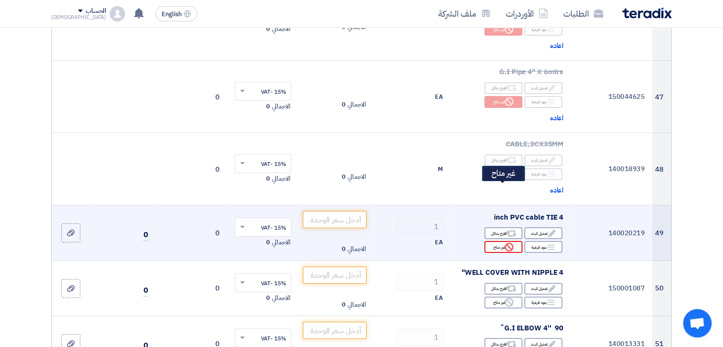
click at [507, 243] on icon "Reject" at bounding box center [509, 247] width 9 height 9
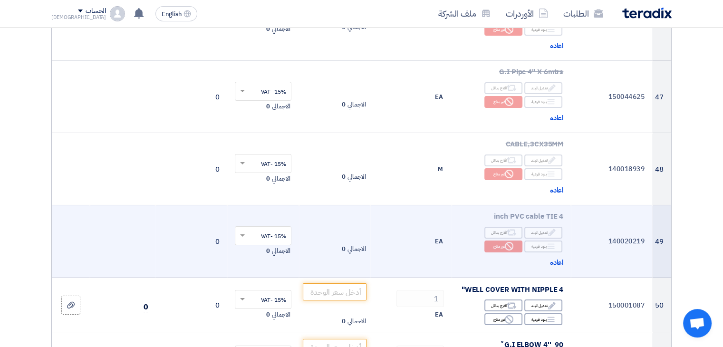
scroll to position [3187, 0]
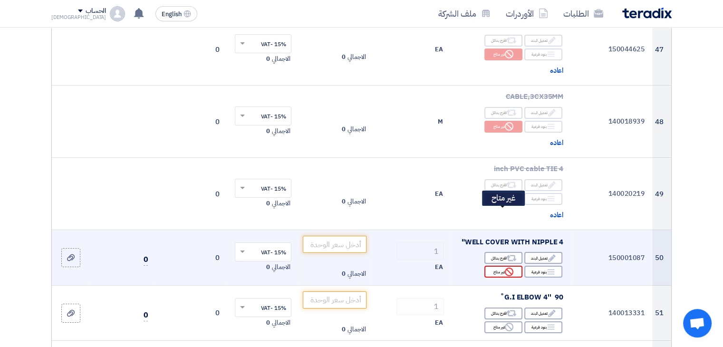
click at [501, 266] on div "Reject غير متاح" at bounding box center [504, 272] width 38 height 12
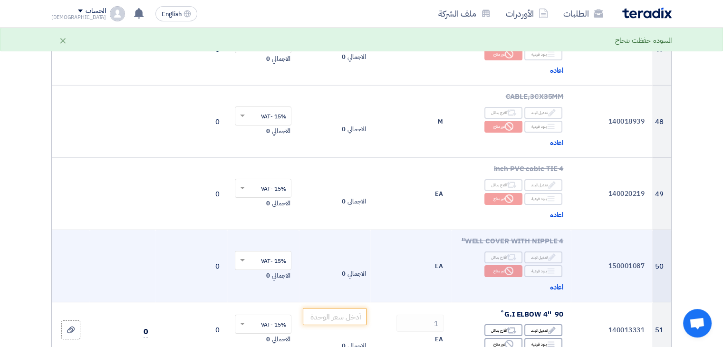
scroll to position [3282, 0]
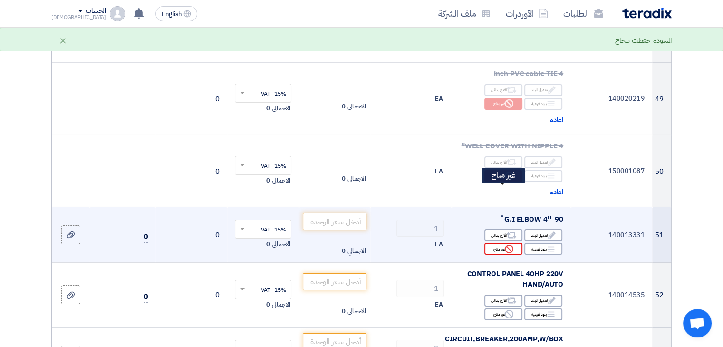
click at [507, 245] on use at bounding box center [509, 249] width 9 height 9
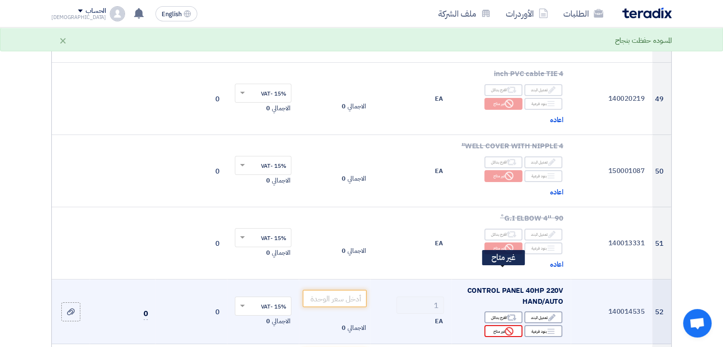
click at [506, 327] on use at bounding box center [509, 331] width 9 height 9
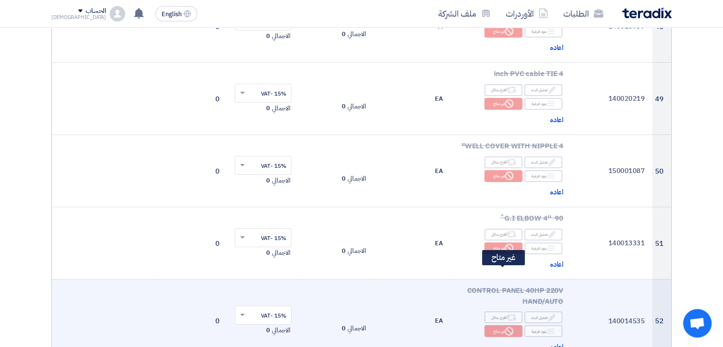
scroll to position [3424, 0]
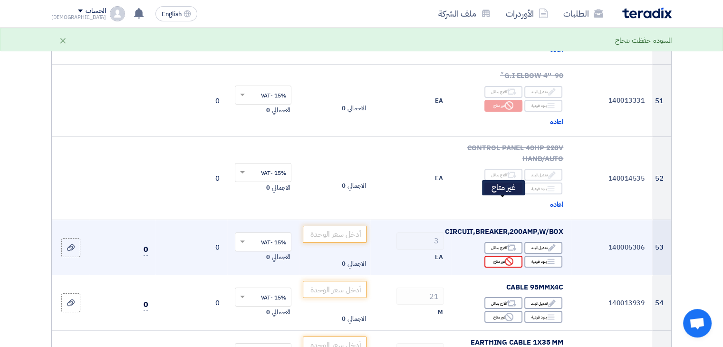
click at [511, 257] on icon "Reject" at bounding box center [509, 261] width 9 height 9
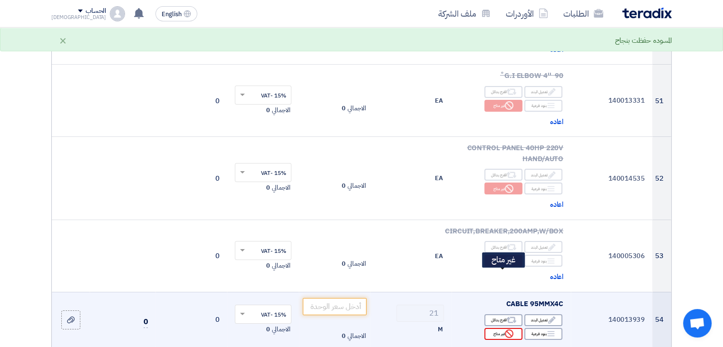
click at [498, 328] on div "Reject غير متاح" at bounding box center [504, 334] width 38 height 12
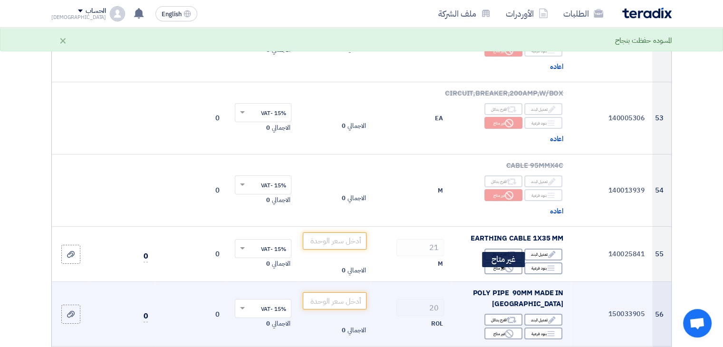
scroll to position [3567, 0]
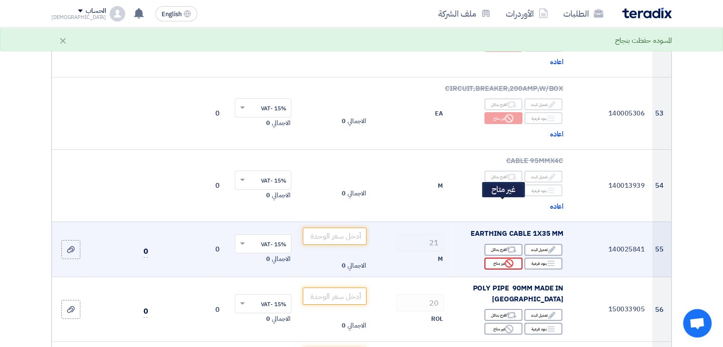
click at [508, 258] on div "Reject غير متاح" at bounding box center [504, 264] width 38 height 12
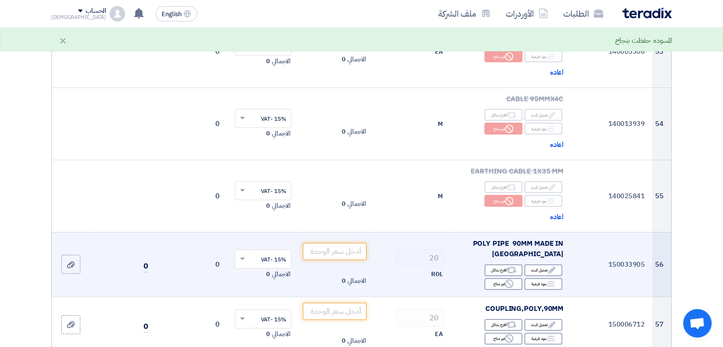
scroll to position [3662, 0]
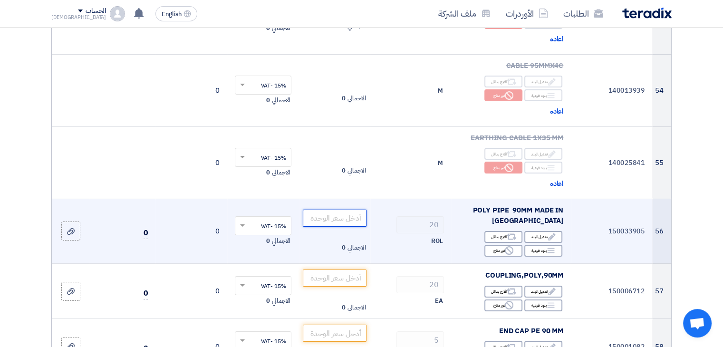
click at [352, 210] on input "number" at bounding box center [335, 218] width 64 height 17
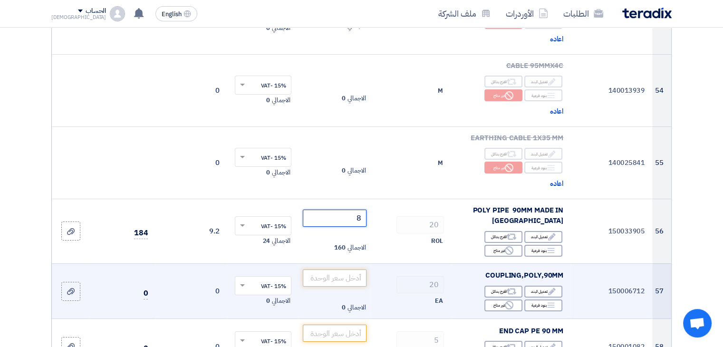
type input "8"
click at [337, 270] on input "number" at bounding box center [335, 278] width 64 height 17
click at [330, 270] on input "number" at bounding box center [335, 278] width 64 height 17
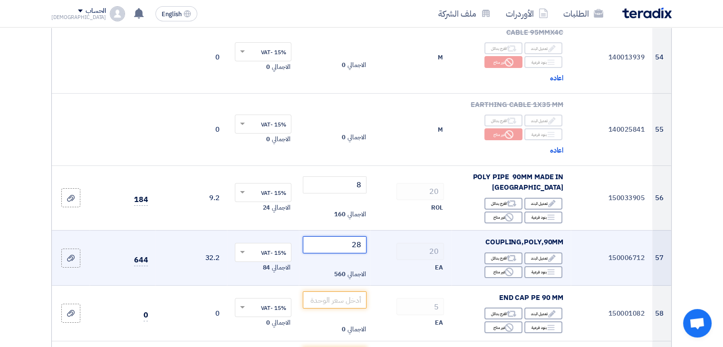
scroll to position [3757, 0]
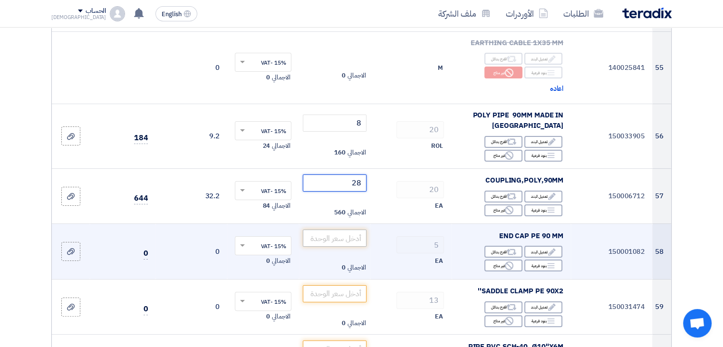
type input "28"
click at [342, 230] on input "number" at bounding box center [335, 238] width 64 height 17
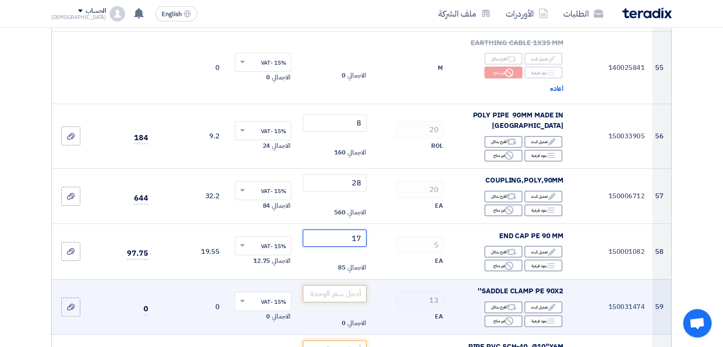
type input "17"
click at [338, 285] on input "number" at bounding box center [335, 293] width 64 height 17
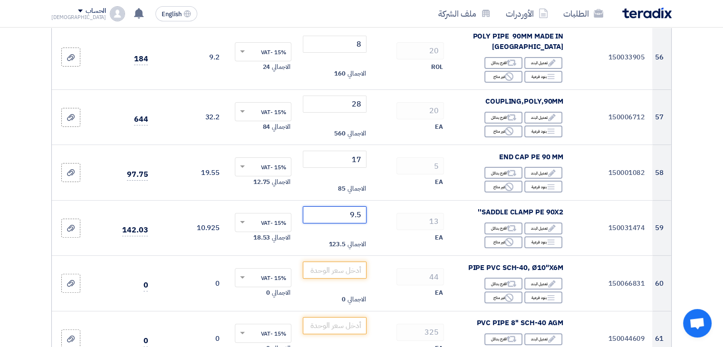
scroll to position [3900, 0]
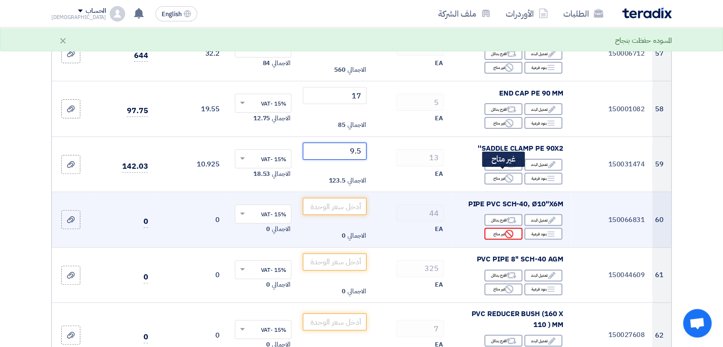
type input "9.5"
click at [509, 230] on use at bounding box center [509, 234] width 9 height 9
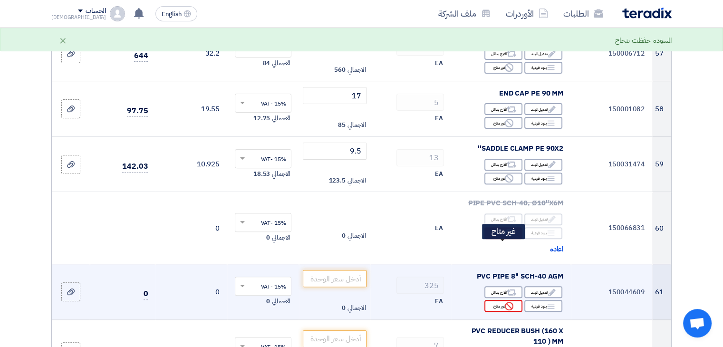
click at [509, 302] on icon "Reject" at bounding box center [509, 306] width 9 height 9
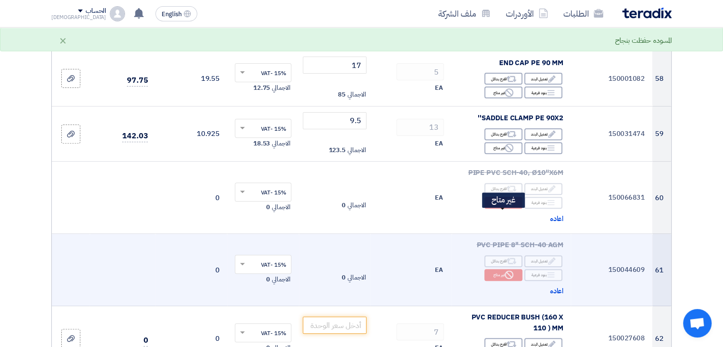
scroll to position [3947, 0]
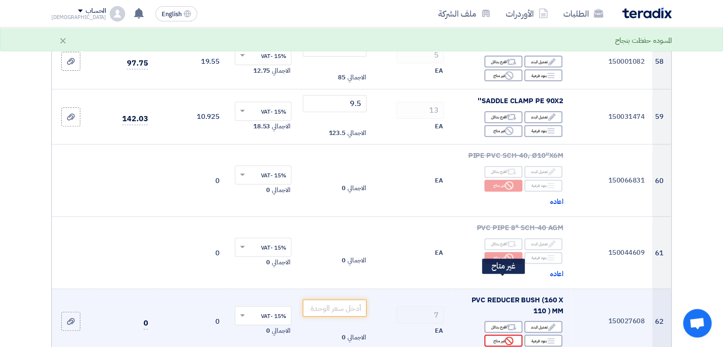
click at [515, 330] on div "Reject غير متاح" at bounding box center [504, 341] width 38 height 12
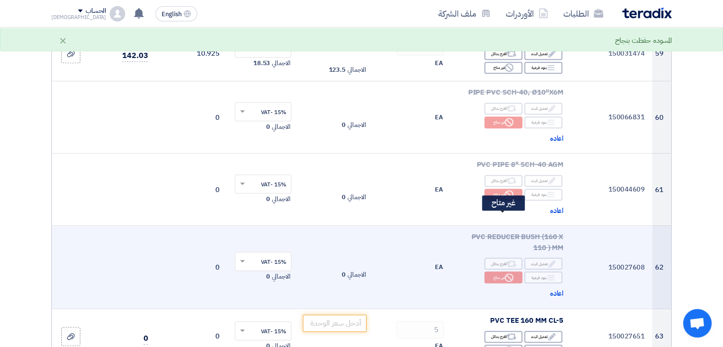
scroll to position [4090, 0]
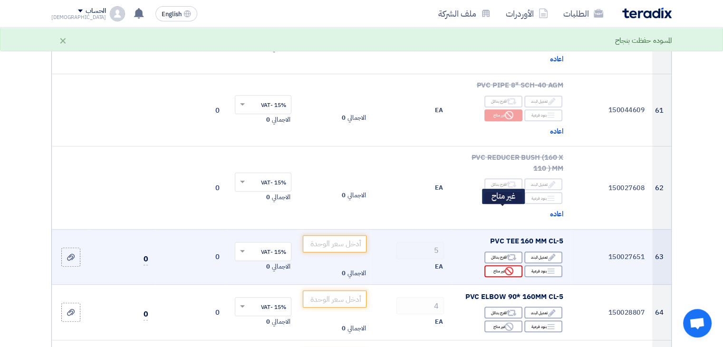
click at [506, 267] on use at bounding box center [509, 271] width 9 height 9
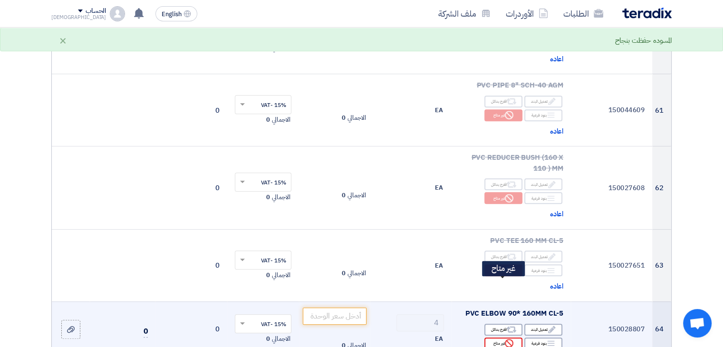
click at [502, 330] on div "Reject غير متاح" at bounding box center [504, 344] width 38 height 12
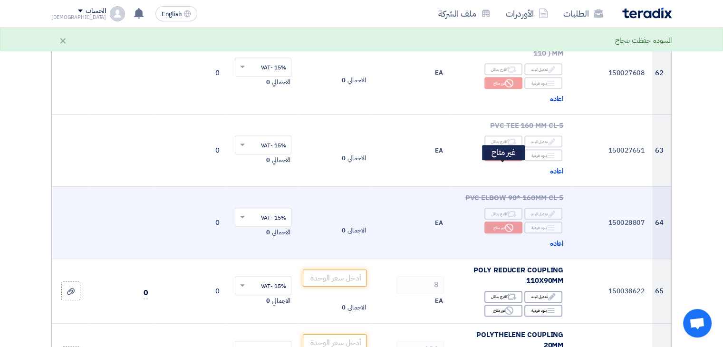
scroll to position [4233, 0]
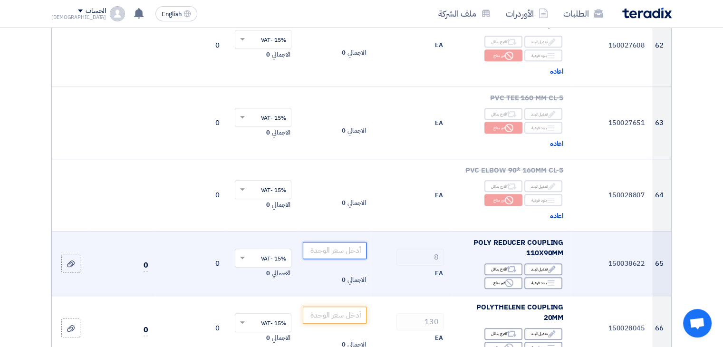
click at [340, 242] on input "number" at bounding box center [335, 250] width 64 height 17
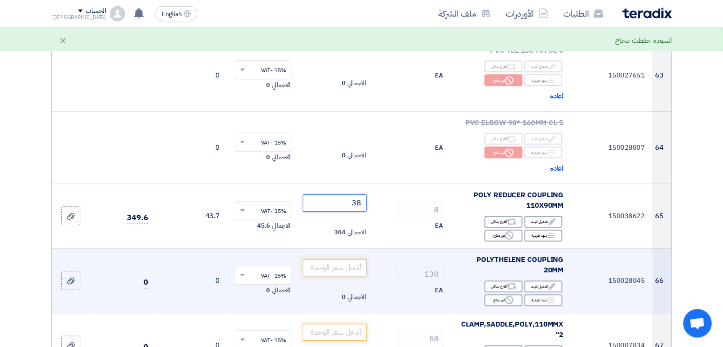
type input "38"
click at [322, 259] on input "number" at bounding box center [335, 267] width 64 height 17
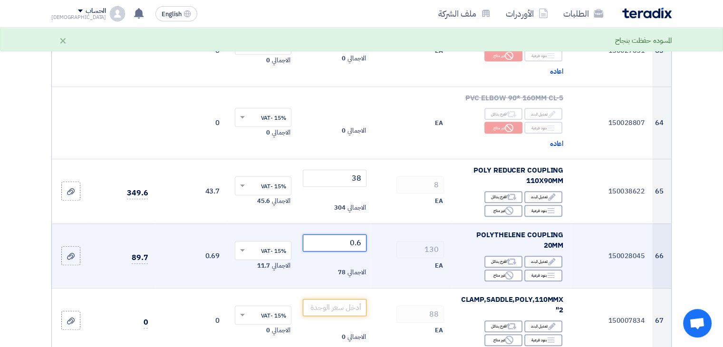
scroll to position [4328, 0]
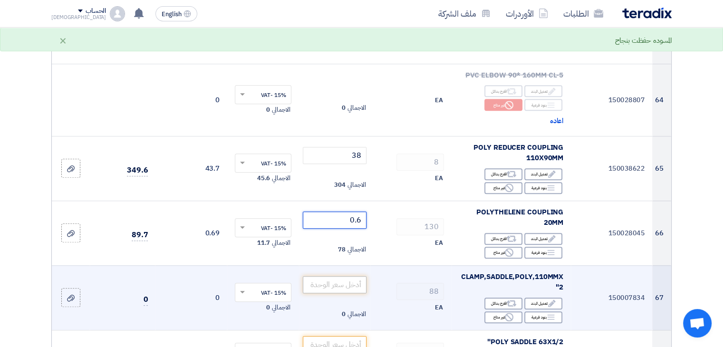
type input "0.6"
click at [332, 276] on input "number" at bounding box center [335, 284] width 64 height 17
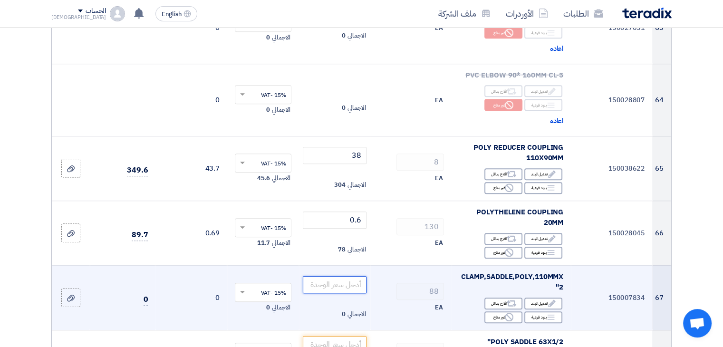
click at [326, 276] on input "number" at bounding box center [335, 284] width 64 height 17
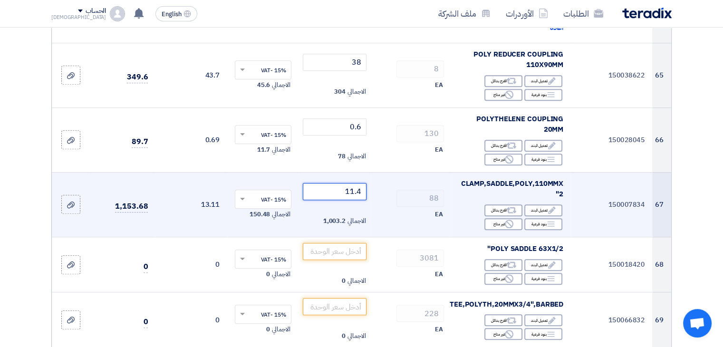
scroll to position [4423, 0]
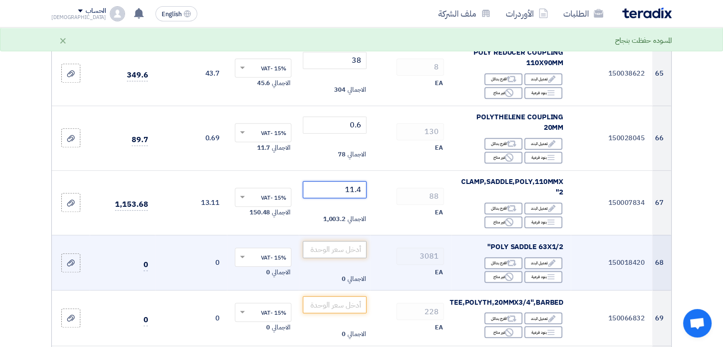
type input "11.4"
click at [334, 241] on input "number" at bounding box center [335, 249] width 64 height 17
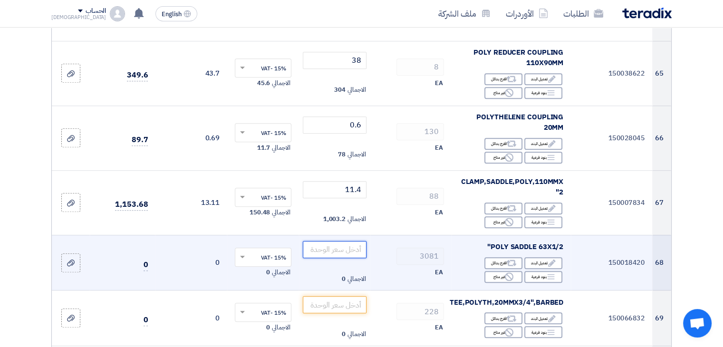
click at [338, 241] on input "number" at bounding box center [335, 249] width 64 height 17
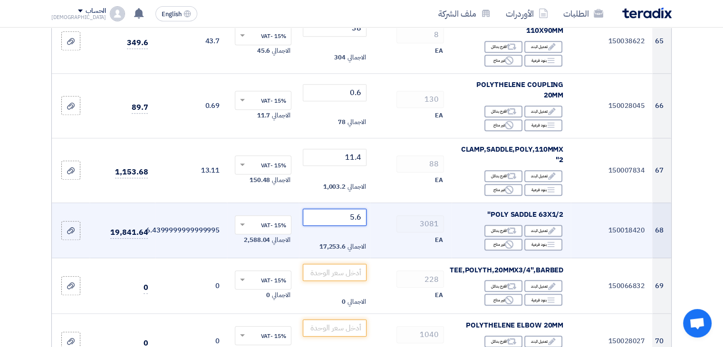
scroll to position [4471, 0]
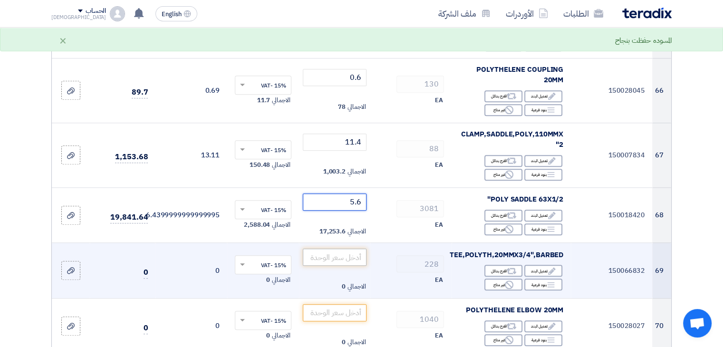
type input "5.6"
click at [341, 249] on input "number" at bounding box center [335, 257] width 64 height 17
type input ".8"
type input ".6"
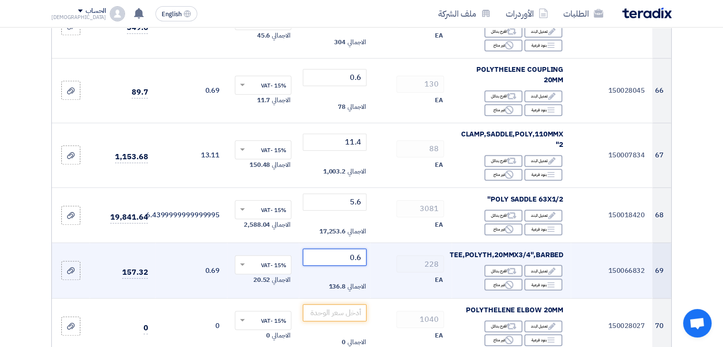
scroll to position [4518, 0]
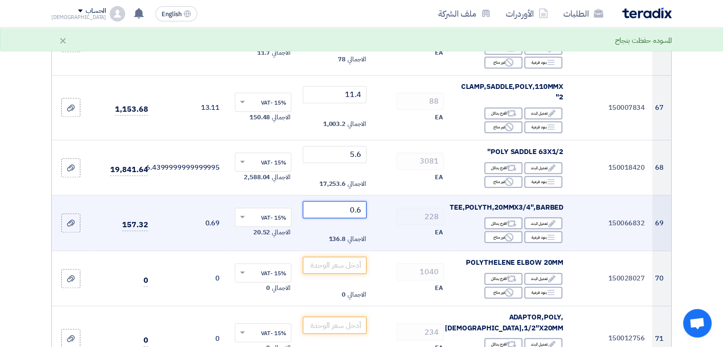
drag, startPoint x: 344, startPoint y: 150, endPoint x: 384, endPoint y: 151, distance: 40.0
click at [384, 195] on tr "69 150066832 TEE,POLYTH,20MMX3/4",BARBED Edit تعديل البند Alternative اقترح بدا…" at bounding box center [362, 223] width 620 height 56
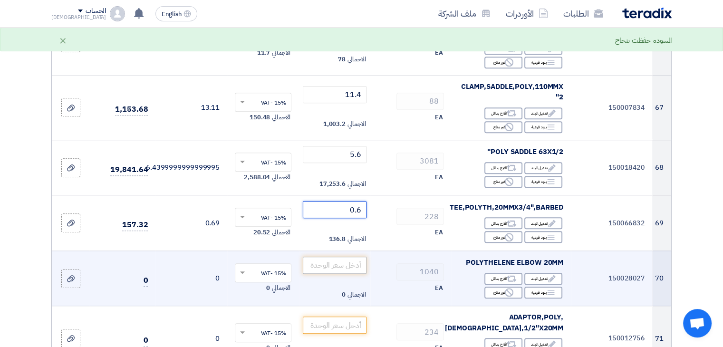
type input "0.6"
click at [338, 257] on input "number" at bounding box center [335, 265] width 64 height 17
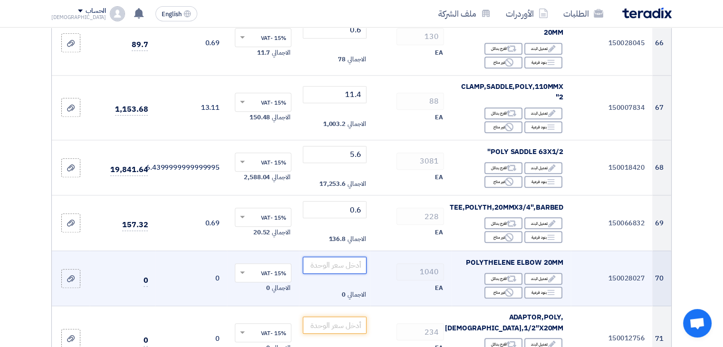
paste input "0.6"
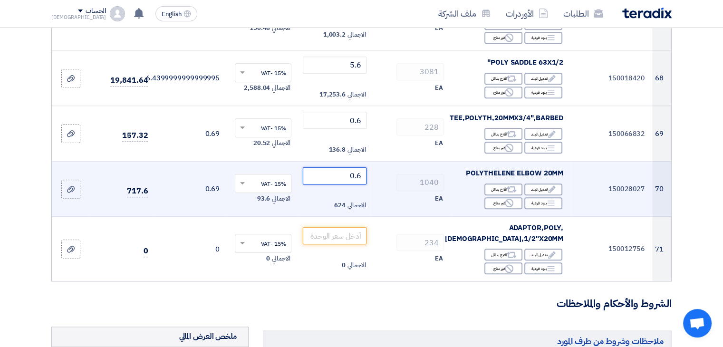
scroll to position [4613, 0]
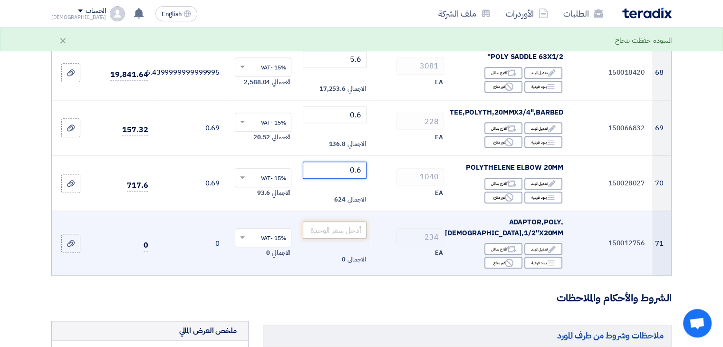
type input "0.6"
click at [353, 222] on input "number" at bounding box center [335, 230] width 64 height 17
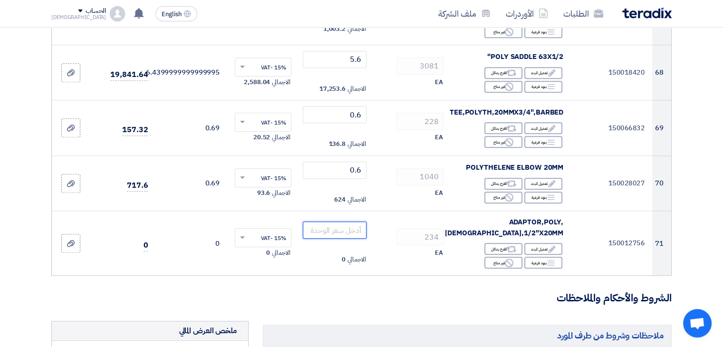
paste input "0.6"
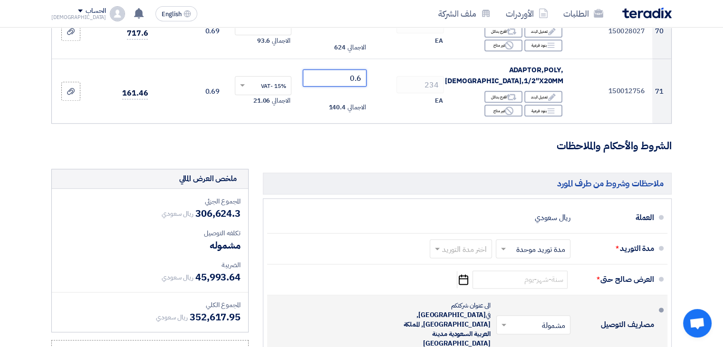
scroll to position [4804, 0]
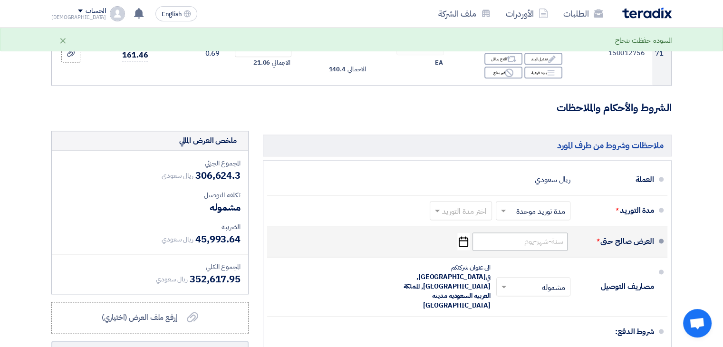
type input "0.6"
click at [542, 233] on input at bounding box center [520, 242] width 95 height 18
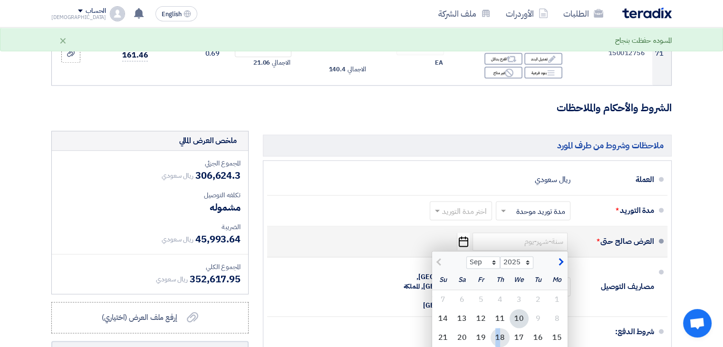
drag, startPoint x: 500, startPoint y: 273, endPoint x: 496, endPoint y: 260, distance: 13.5
click at [496, 328] on div "18" at bounding box center [500, 337] width 19 height 19
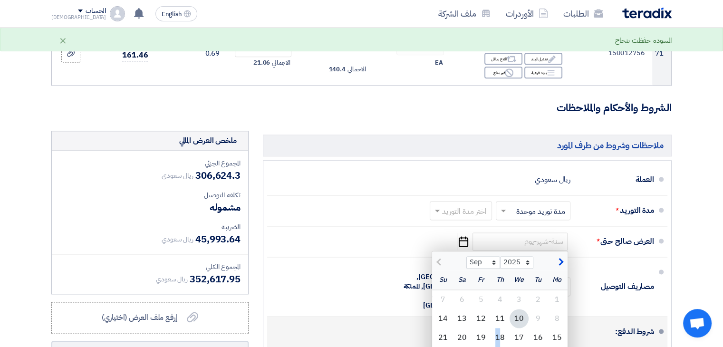
type input "[DATE]"
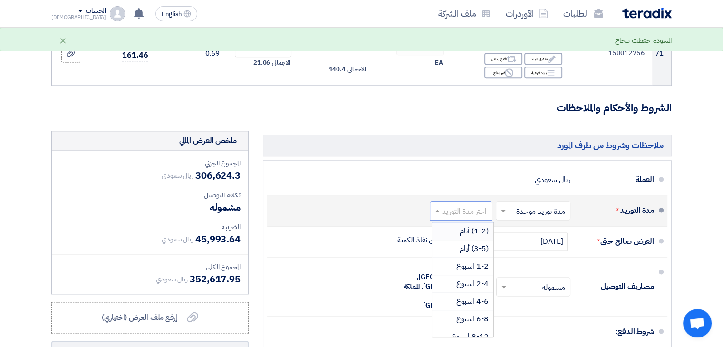
click at [478, 205] on input "text" at bounding box center [459, 212] width 58 height 14
click at [468, 278] on span "2-4 اسبوع" at bounding box center [473, 283] width 32 height 11
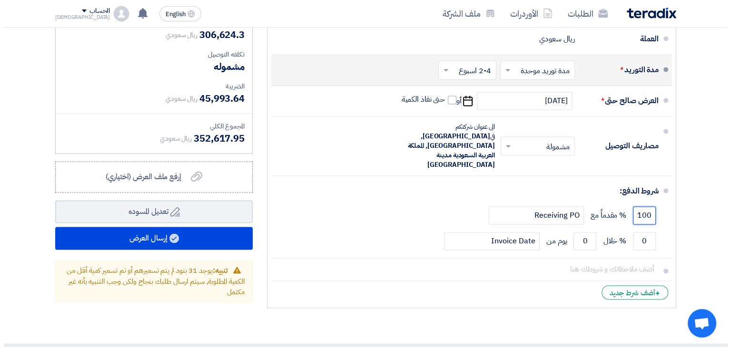
scroll to position [4946, 0]
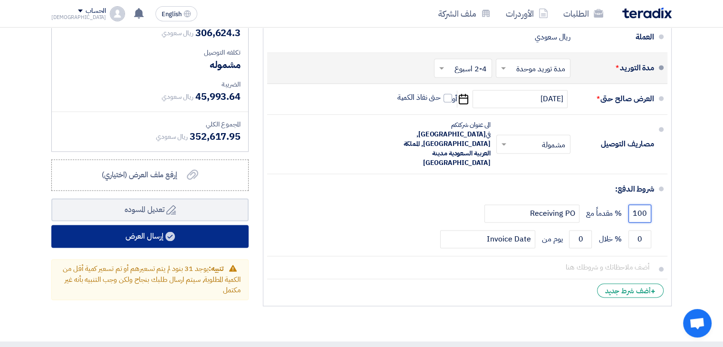
type input "100"
click at [164, 225] on button "إرسال العرض" at bounding box center [149, 236] width 197 height 23
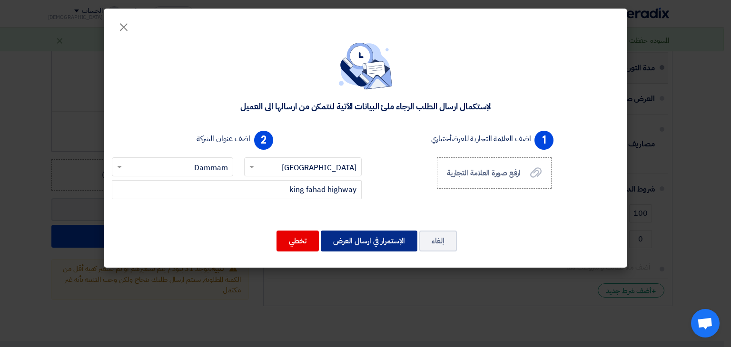
click at [361, 244] on button "الإستمرار في ارسال العرض" at bounding box center [369, 241] width 97 height 21
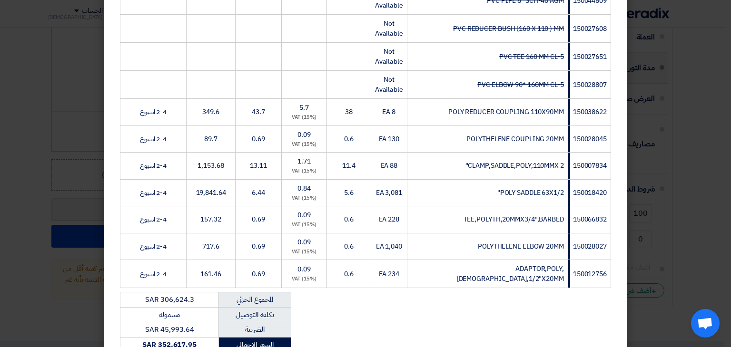
scroll to position [1989, 0]
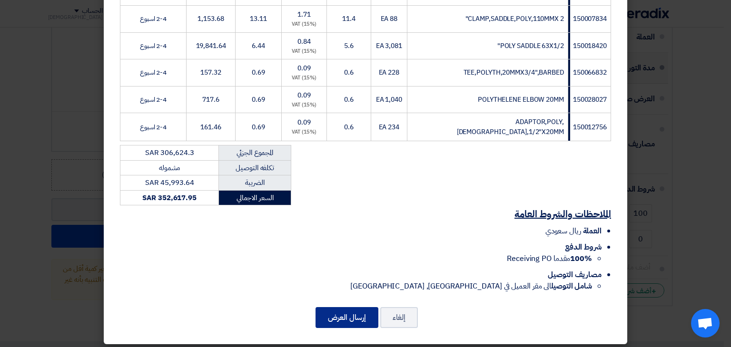
click at [352, 314] on button "إرسال العرض" at bounding box center [346, 317] width 63 height 21
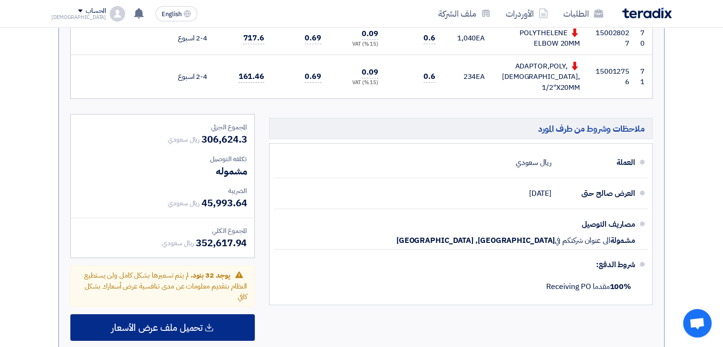
scroll to position [3148, 0]
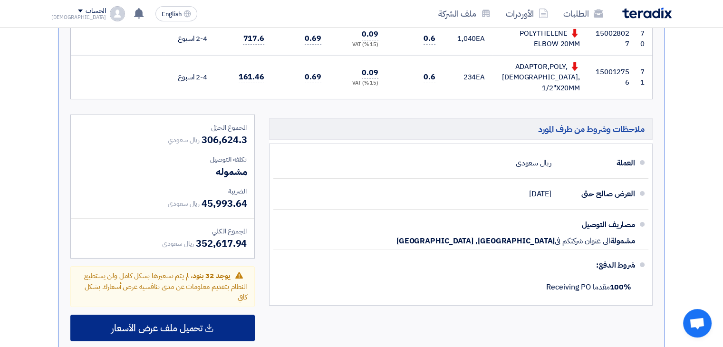
click at [166, 324] on span "تحميل ملف عرض الأسعار" at bounding box center [156, 328] width 91 height 9
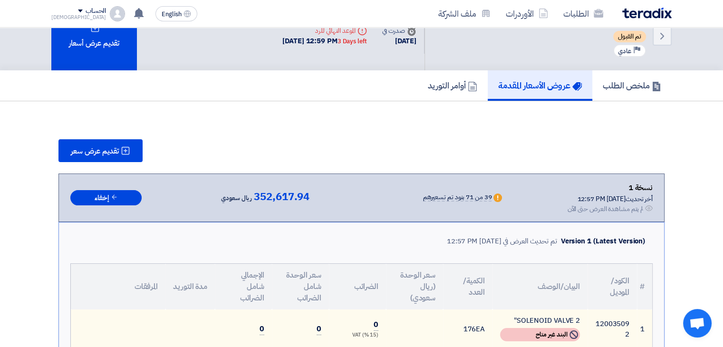
scroll to position [0, 0]
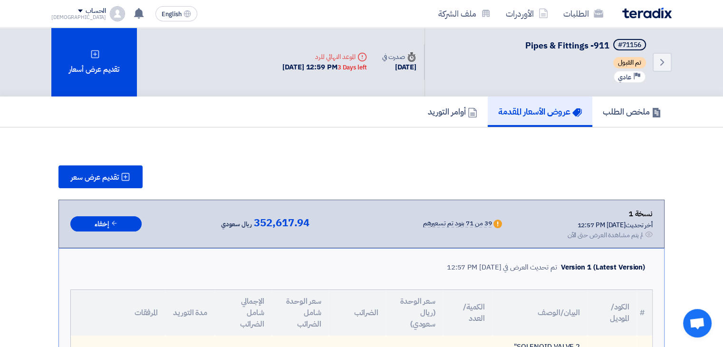
click at [645, 12] on img at bounding box center [647, 13] width 49 height 11
